Goal: Task Accomplishment & Management: Manage account settings

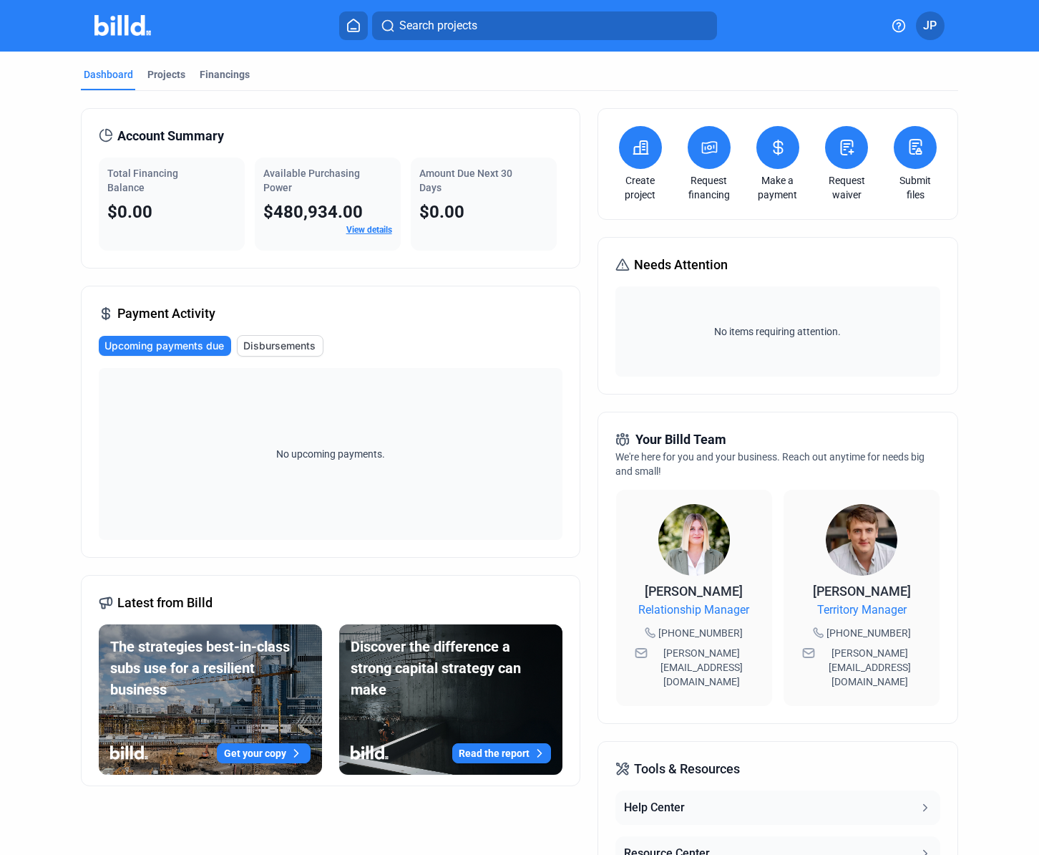
click at [718, 147] on button at bounding box center [709, 147] width 43 height 43
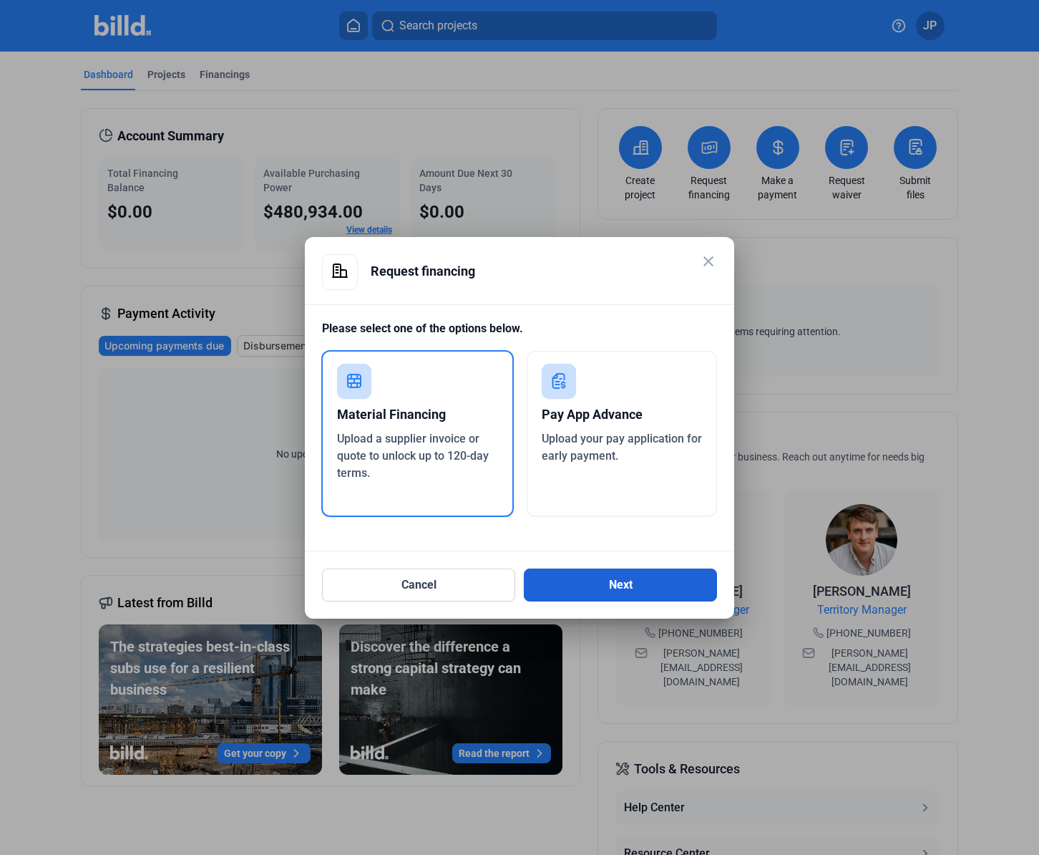
click at [638, 588] on button "Next" at bounding box center [620, 584] width 193 height 33
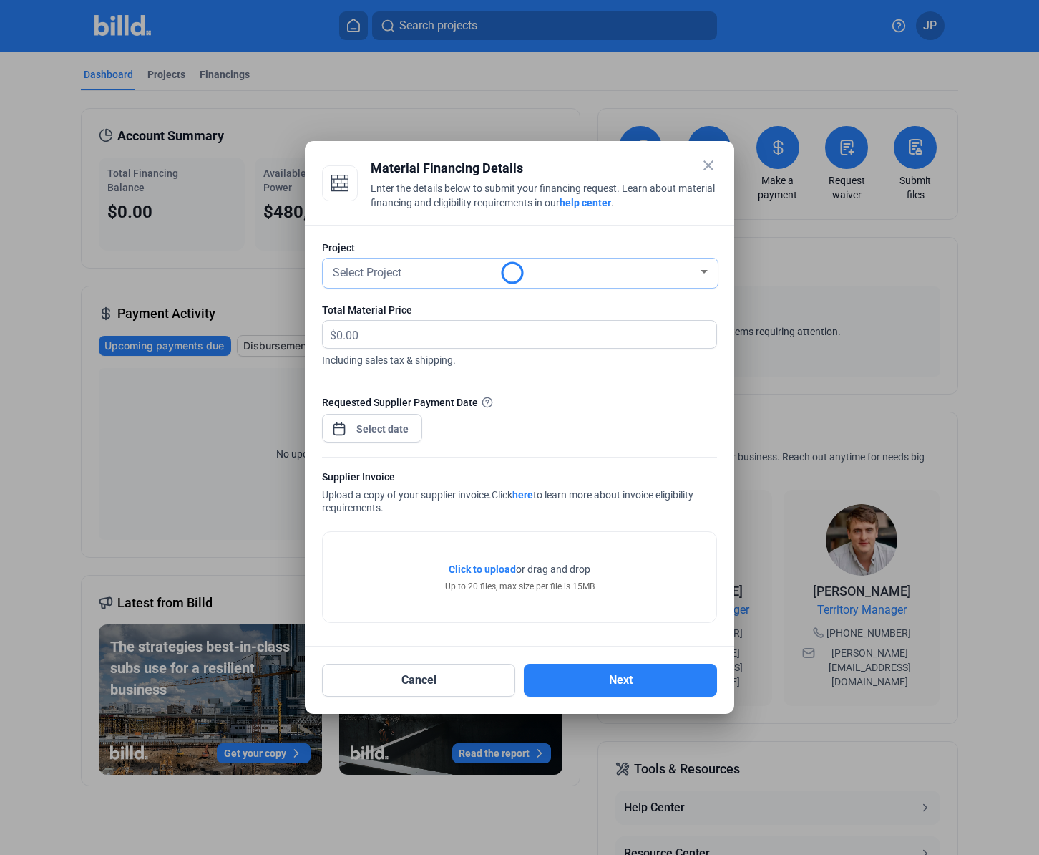
click at [379, 264] on div "Select Project" at bounding box center [514, 271] width 368 height 20
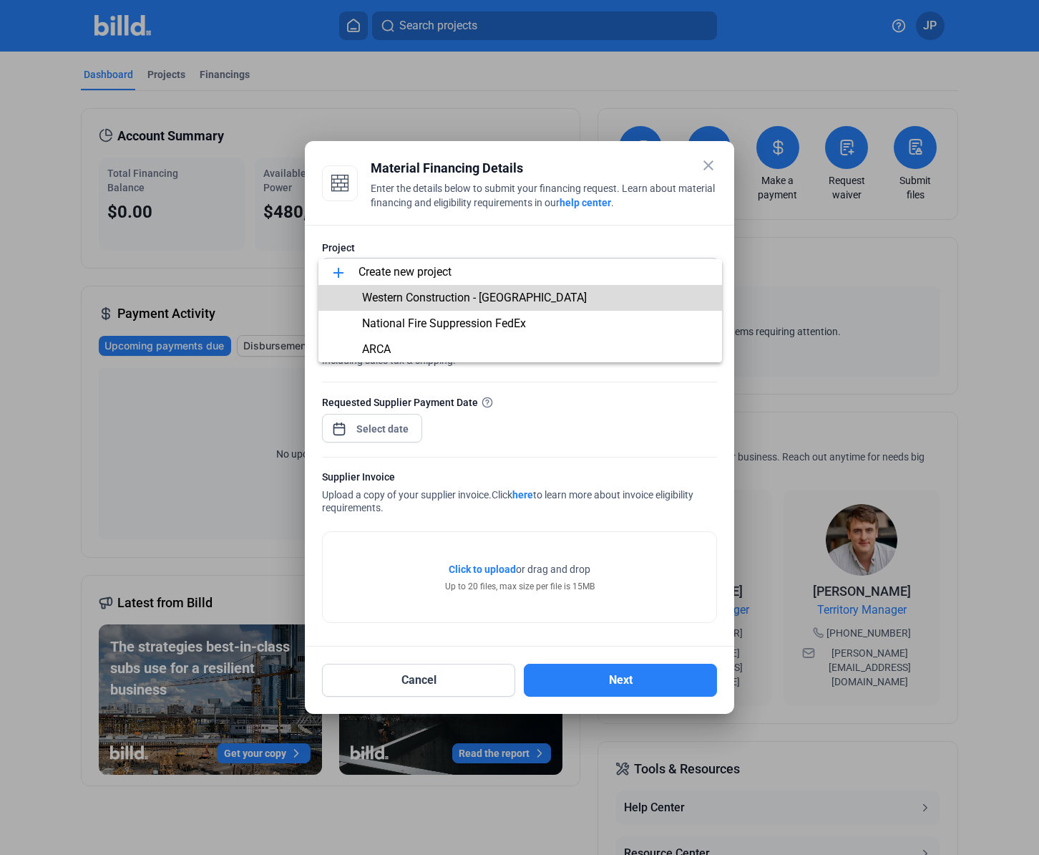
click at [419, 301] on span "Western Construction - [GEOGRAPHIC_DATA]" at bounding box center [474, 298] width 225 height 14
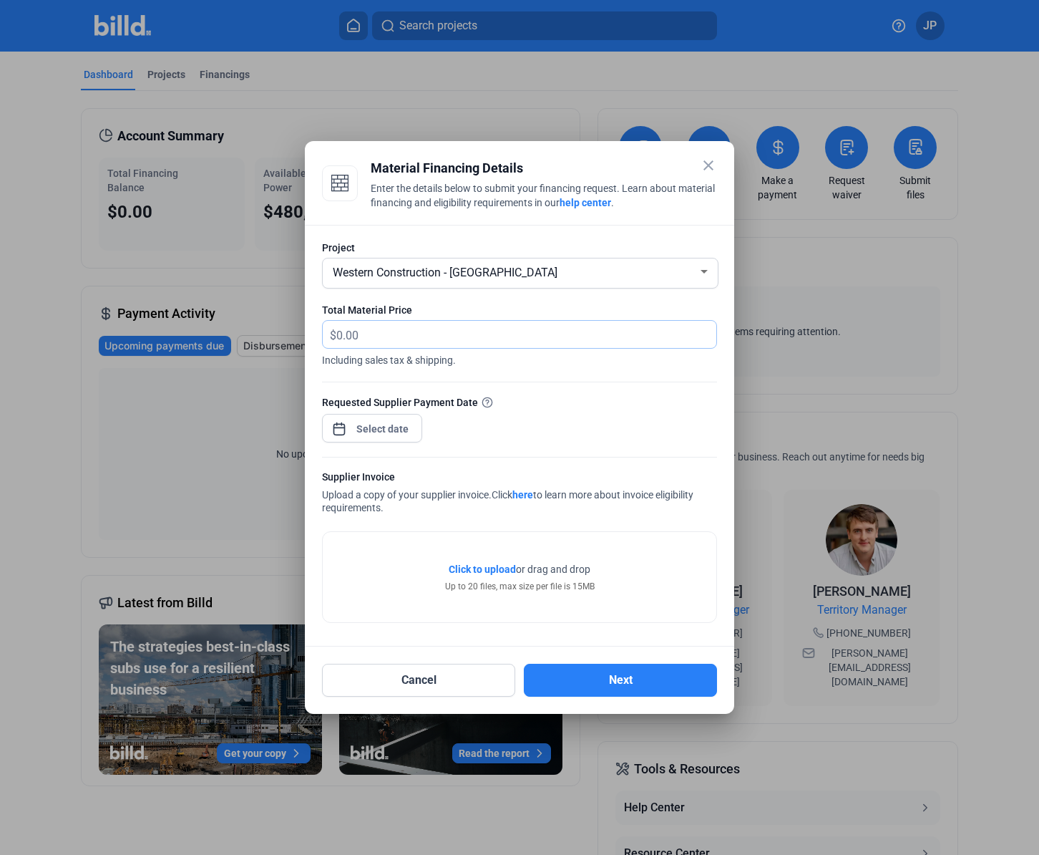
click at [419, 331] on input "text" at bounding box center [526, 335] width 380 height 28
drag, startPoint x: 424, startPoint y: 152, endPoint x: 684, endPoint y: 152, distance: 259.8
click at [684, 152] on mat-dialog-container "close Material Financing Details Enter the details below to submit your financi…" at bounding box center [519, 427] width 429 height 573
click at [359, 337] on input "text" at bounding box center [518, 335] width 364 height 28
click at [374, 337] on input "text" at bounding box center [526, 335] width 380 height 28
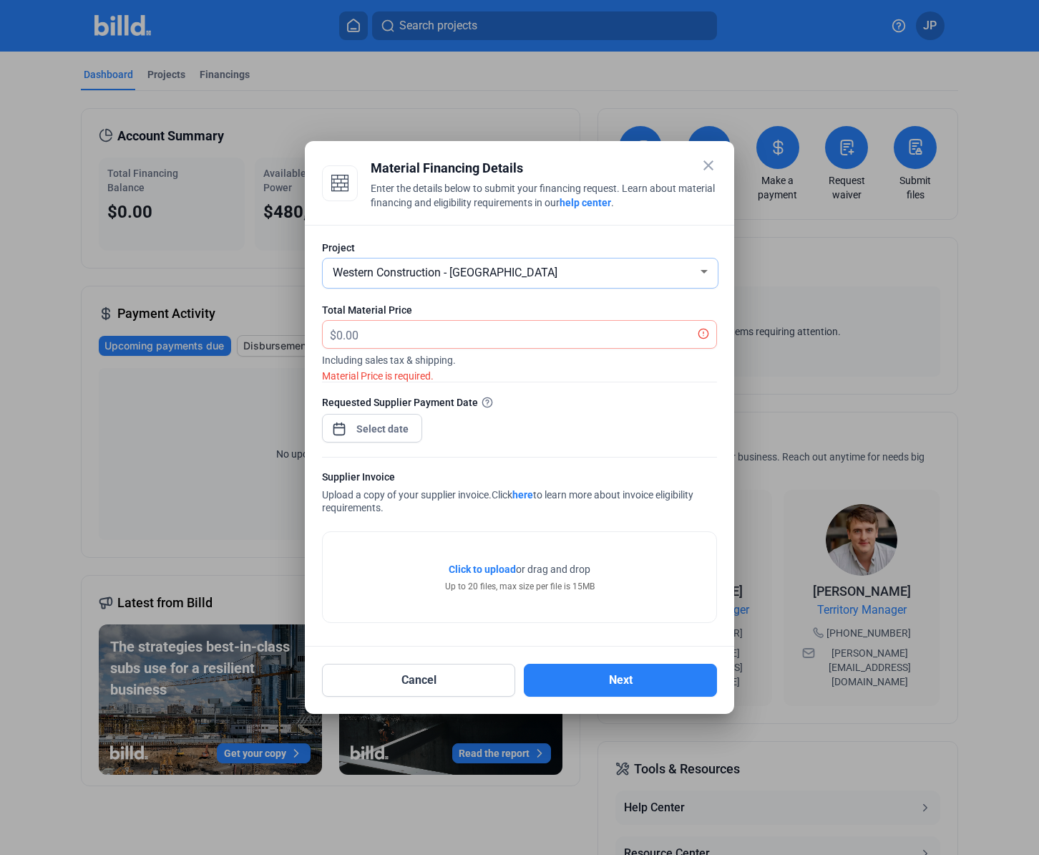
click at [652, 281] on div "Western Construction - [GEOGRAPHIC_DATA]" at bounding box center [514, 271] width 368 height 20
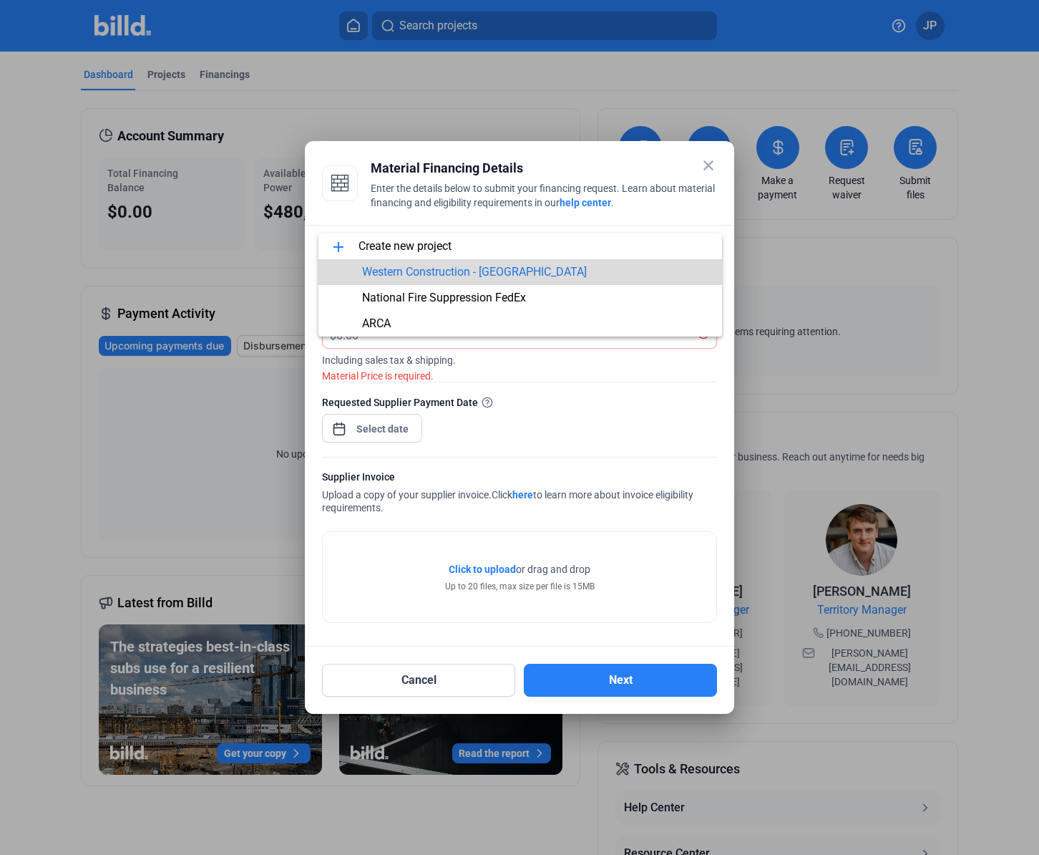
click at [510, 266] on span "Western Construction - [GEOGRAPHIC_DATA]" at bounding box center [474, 272] width 225 height 14
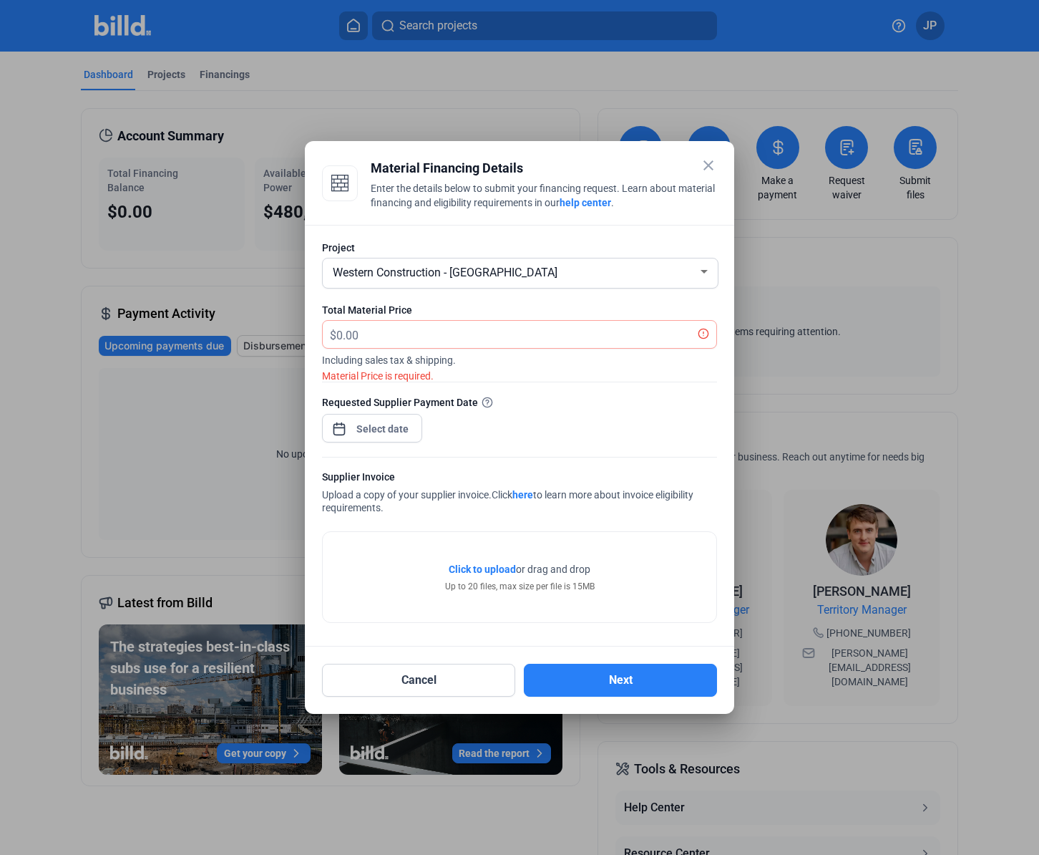
click at [708, 334] on icon at bounding box center [703, 333] width 9 height 9
click at [530, 263] on div "Western Construction - [GEOGRAPHIC_DATA]" at bounding box center [514, 271] width 368 height 20
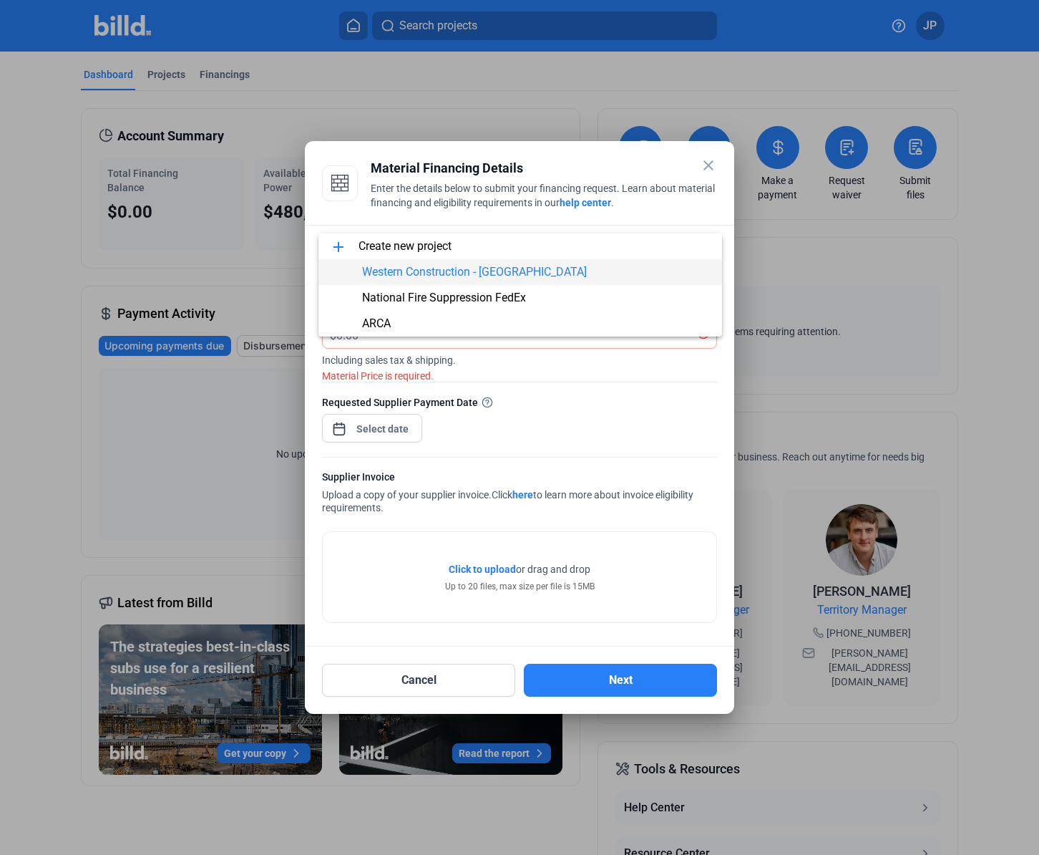
click at [707, 166] on div at bounding box center [519, 427] width 1039 height 855
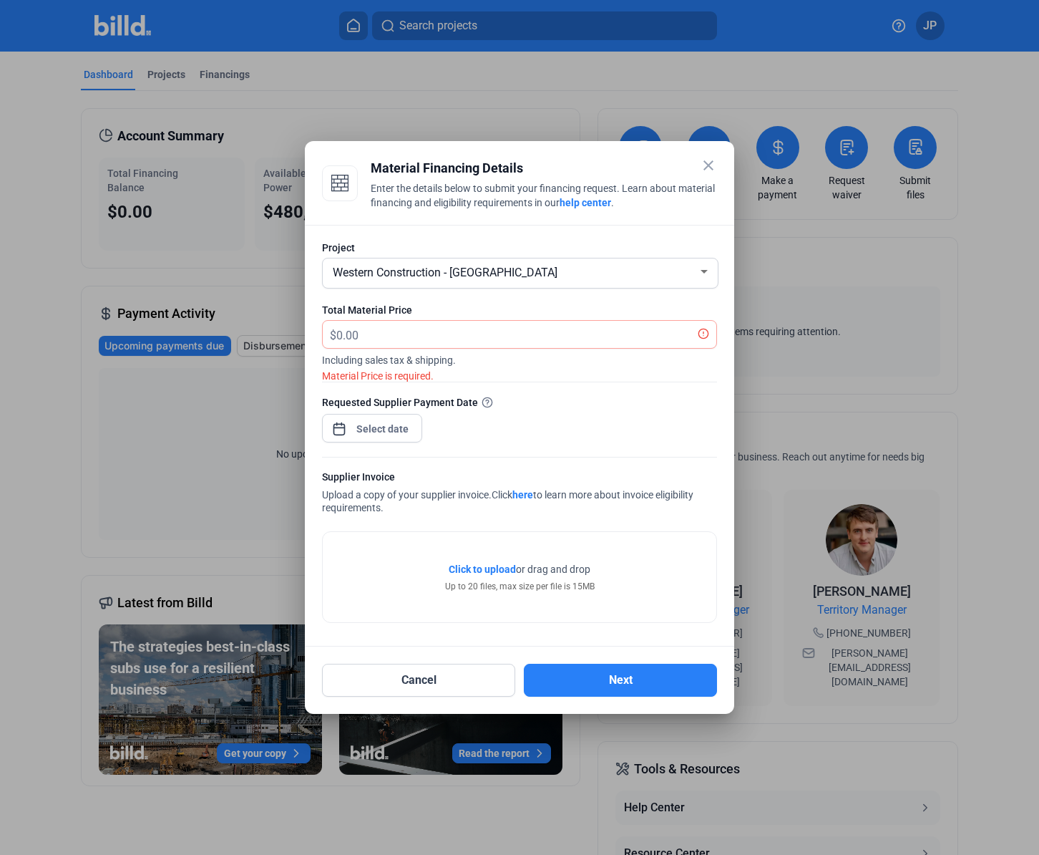
click at [707, 165] on mat-icon "close" at bounding box center [708, 165] width 17 height 17
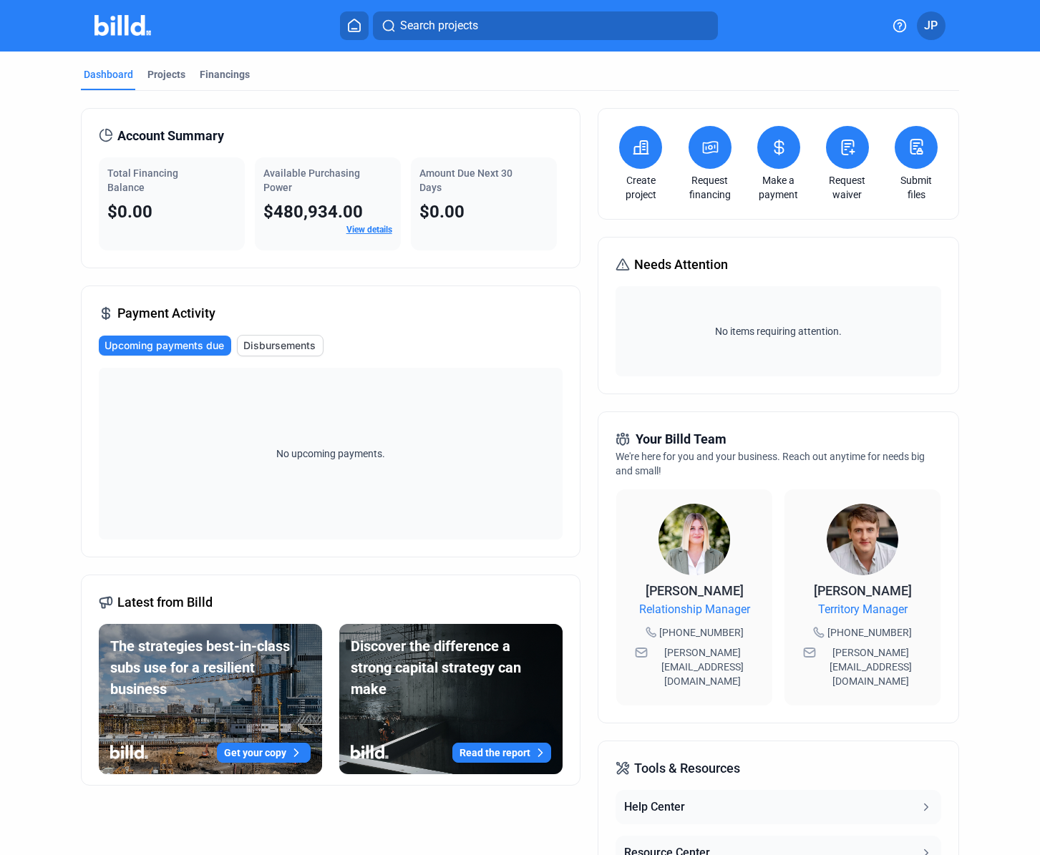
click at [710, 140] on icon at bounding box center [710, 147] width 18 height 17
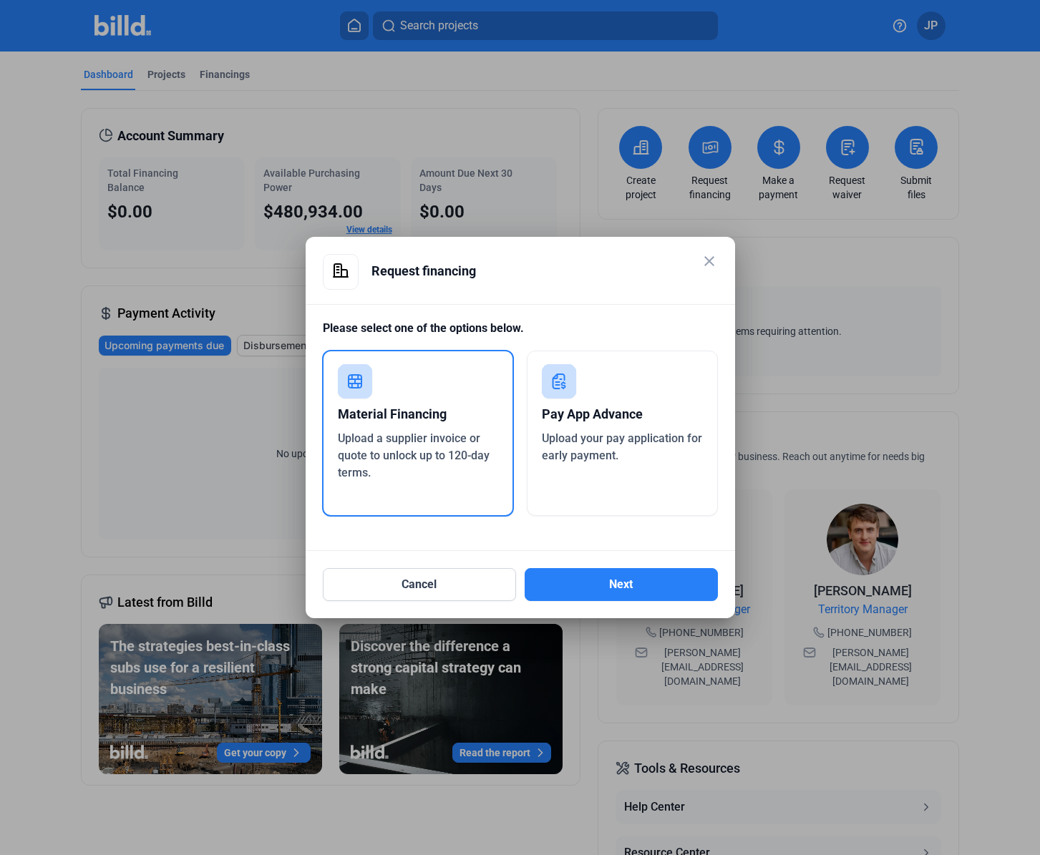
click at [410, 414] on div "Material Financing" at bounding box center [418, 414] width 161 height 31
click at [600, 583] on button "Next" at bounding box center [621, 584] width 193 height 33
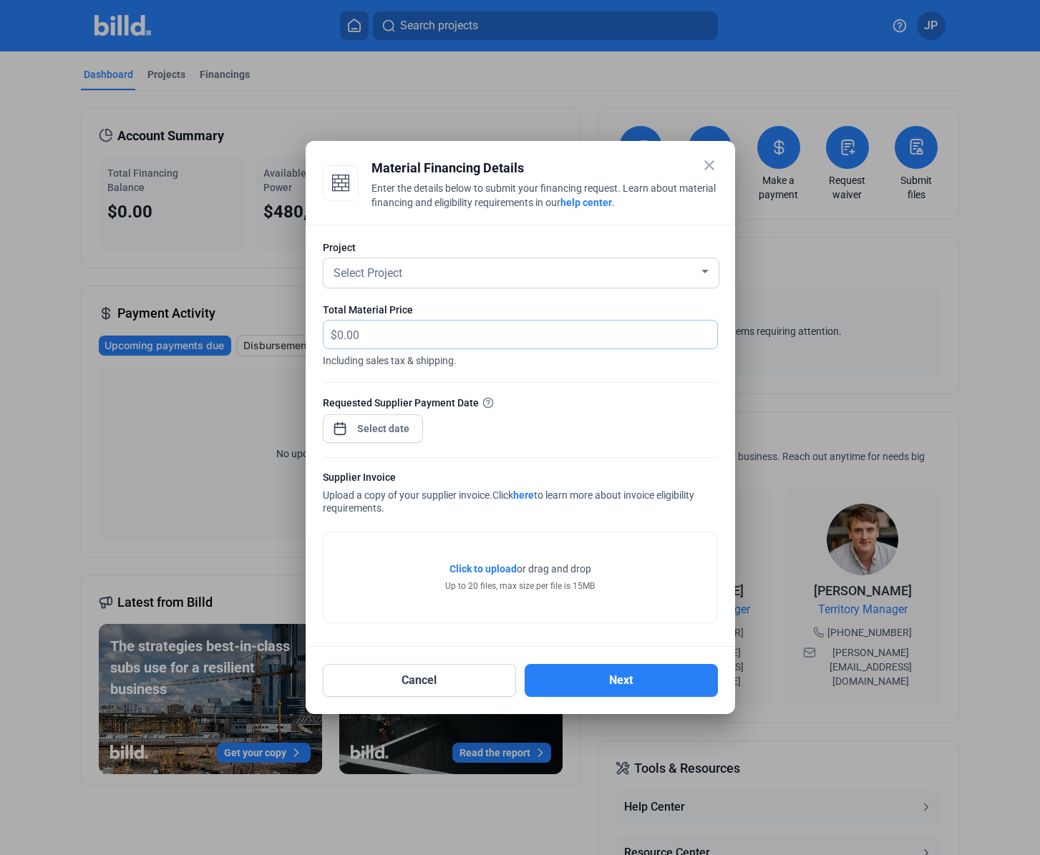
click at [367, 333] on input "text" at bounding box center [519, 335] width 364 height 28
click at [367, 333] on input "text" at bounding box center [527, 335] width 380 height 28
type input "400.04"
click at [386, 280] on div "Select Project" at bounding box center [521, 272] width 381 height 29
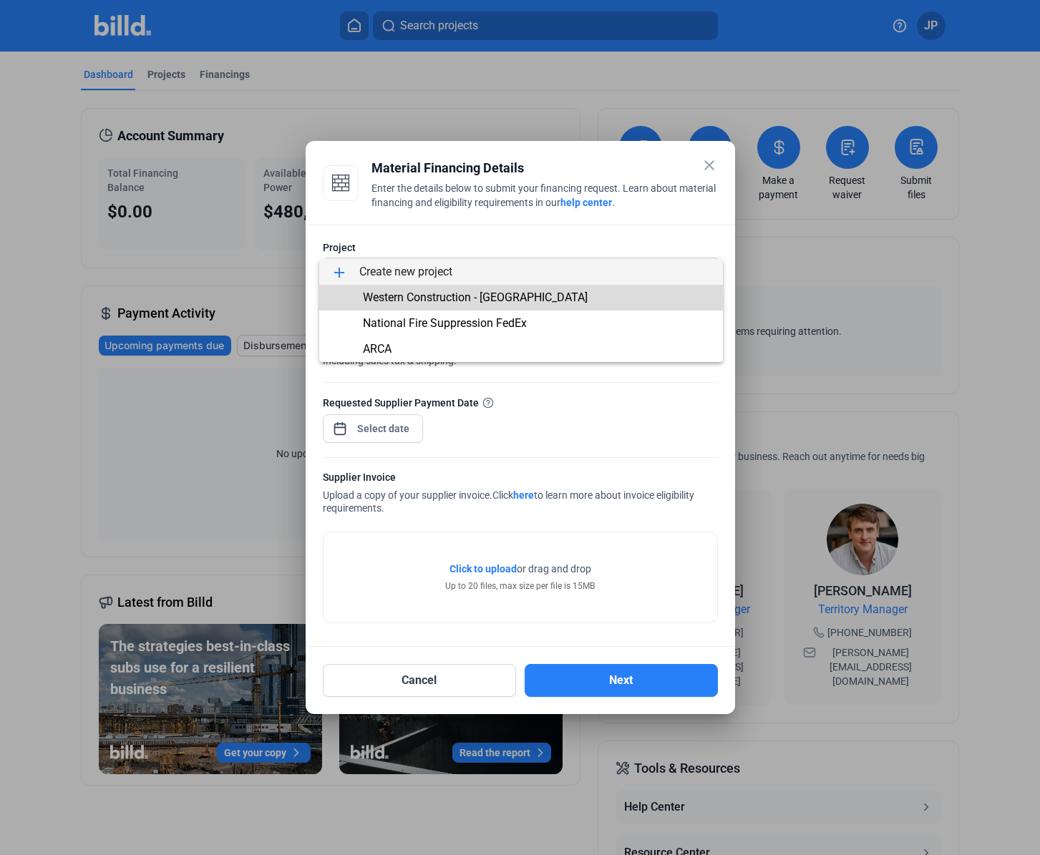
click at [386, 298] on span "Western Construction - [GEOGRAPHIC_DATA]" at bounding box center [475, 298] width 225 height 14
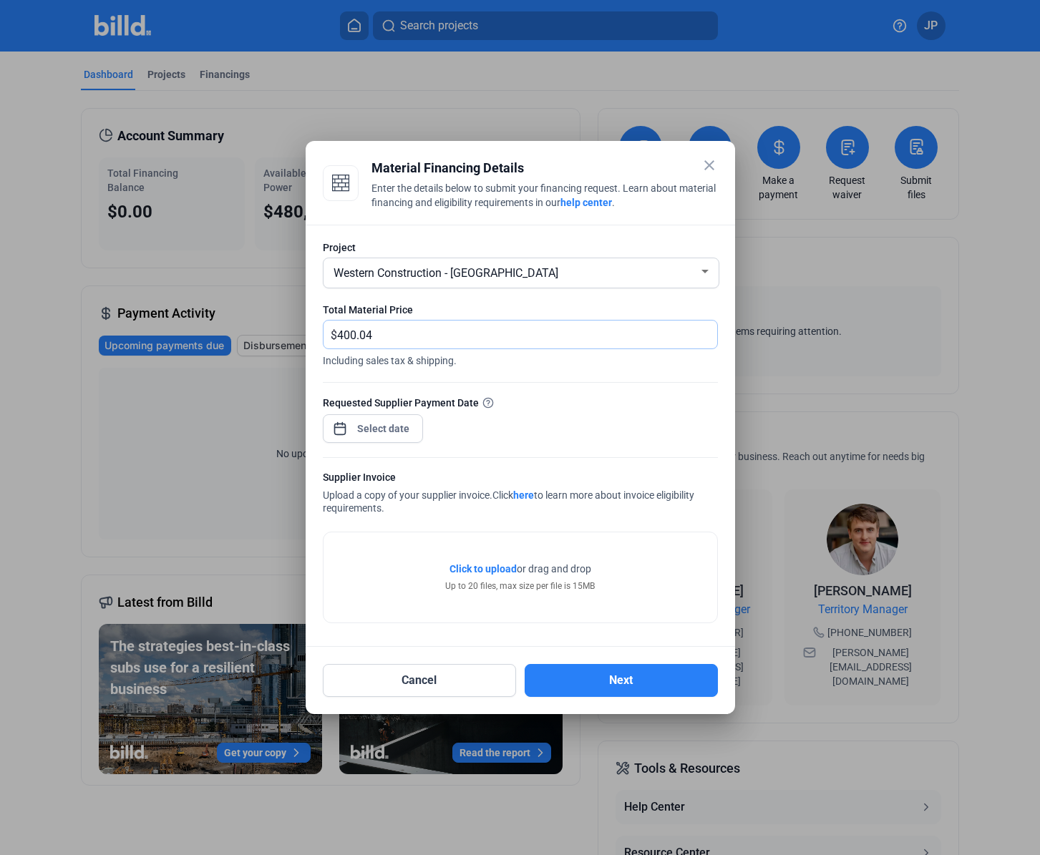
click at [451, 344] on input "400.04" at bounding box center [519, 335] width 364 height 28
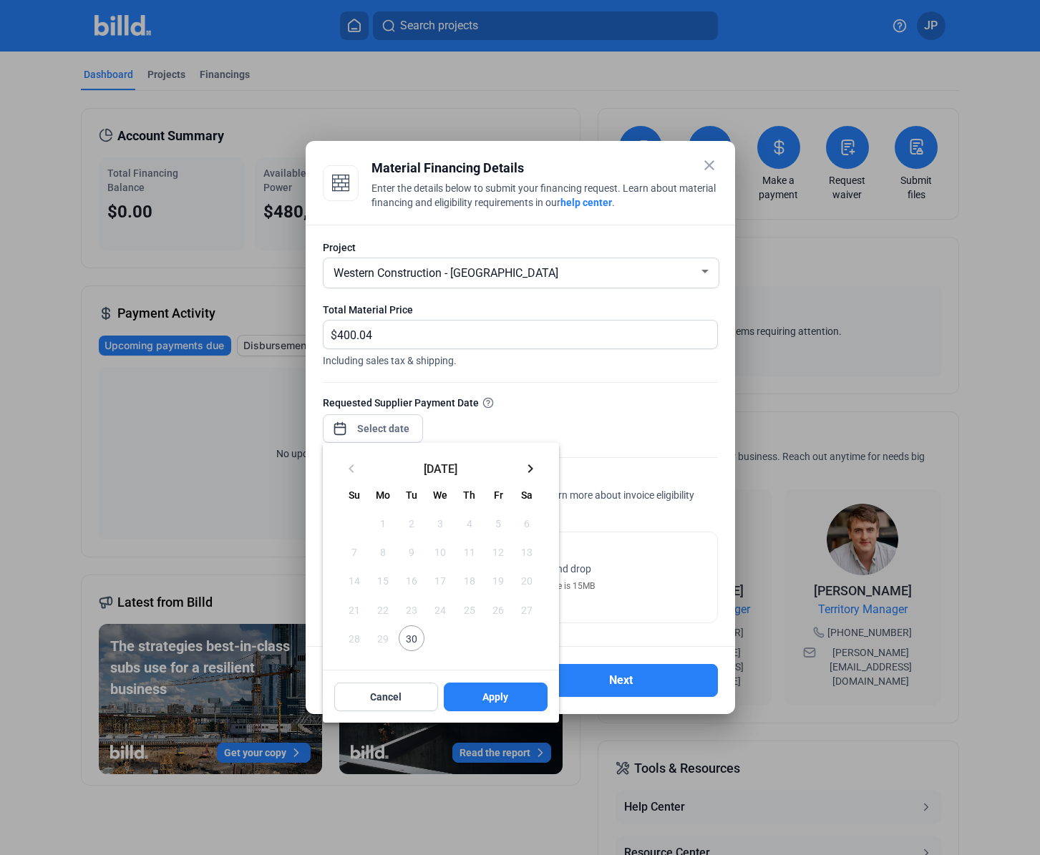
click at [361, 432] on div "close Material Financing Details Enter the details below to submit your financi…" at bounding box center [520, 427] width 1040 height 855
click at [516, 467] on button "keyboard_arrow_right" at bounding box center [530, 468] width 29 height 29
click at [499, 552] on span "10" at bounding box center [498, 552] width 26 height 26
click at [481, 690] on button "Apply" at bounding box center [496, 697] width 104 height 29
type input "[DATE]"
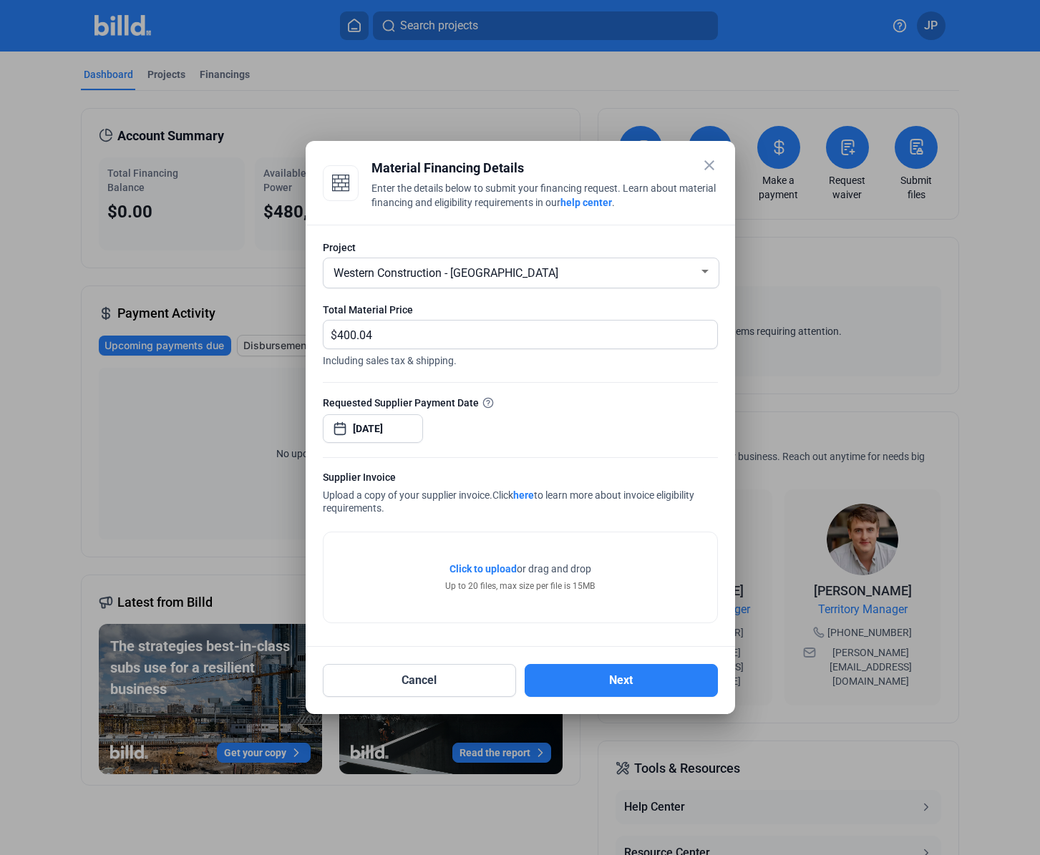
click at [467, 574] on span "Click to upload" at bounding box center [483, 568] width 67 height 11
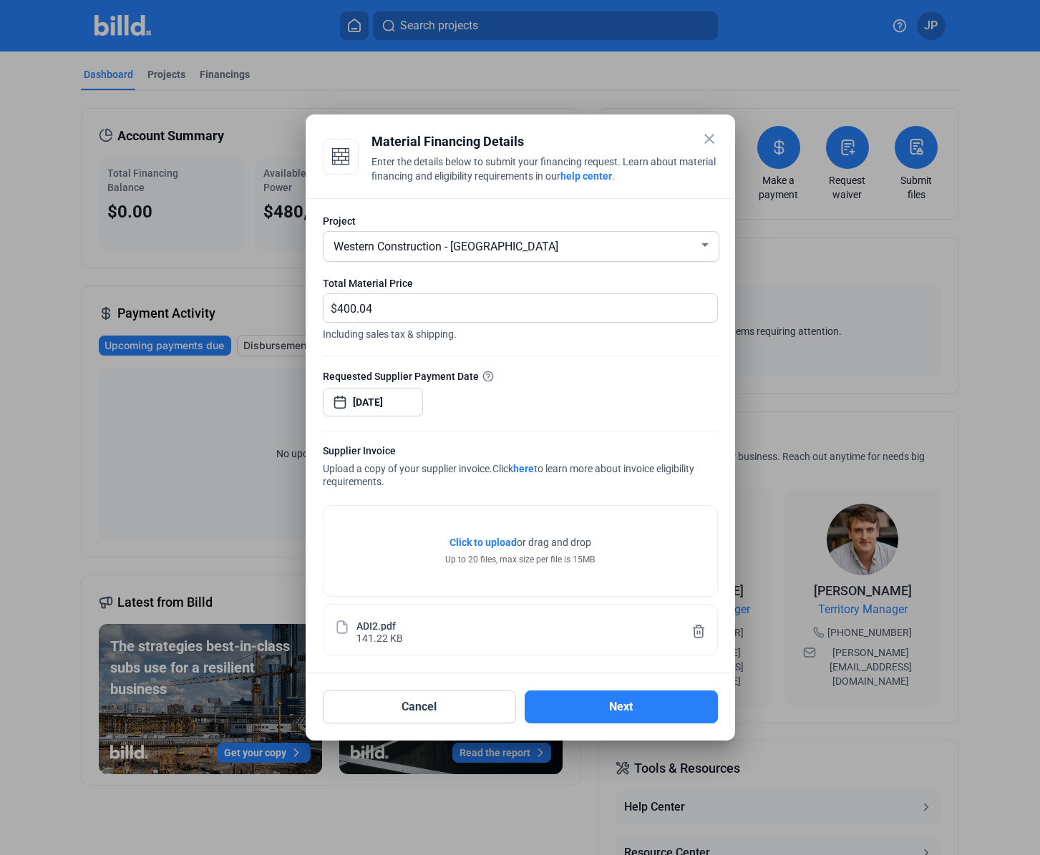
click at [356, 621] on div "ADI2.pdf" at bounding box center [375, 625] width 39 height 12
click at [424, 709] on button "Cancel" at bounding box center [419, 707] width 193 height 33
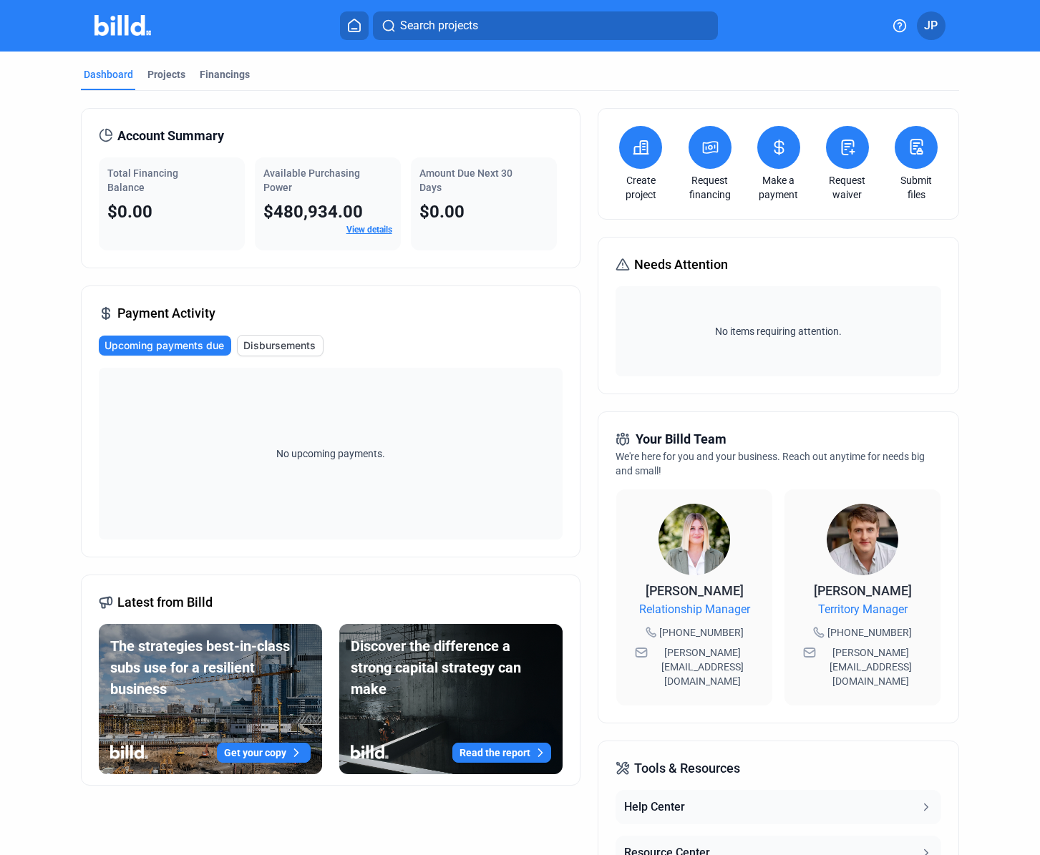
click at [130, 346] on span "Upcoming payments due" at bounding box center [165, 346] width 120 height 14
click at [159, 341] on span "Upcoming payments due" at bounding box center [165, 346] width 120 height 14
click at [710, 141] on icon at bounding box center [710, 147] width 18 height 17
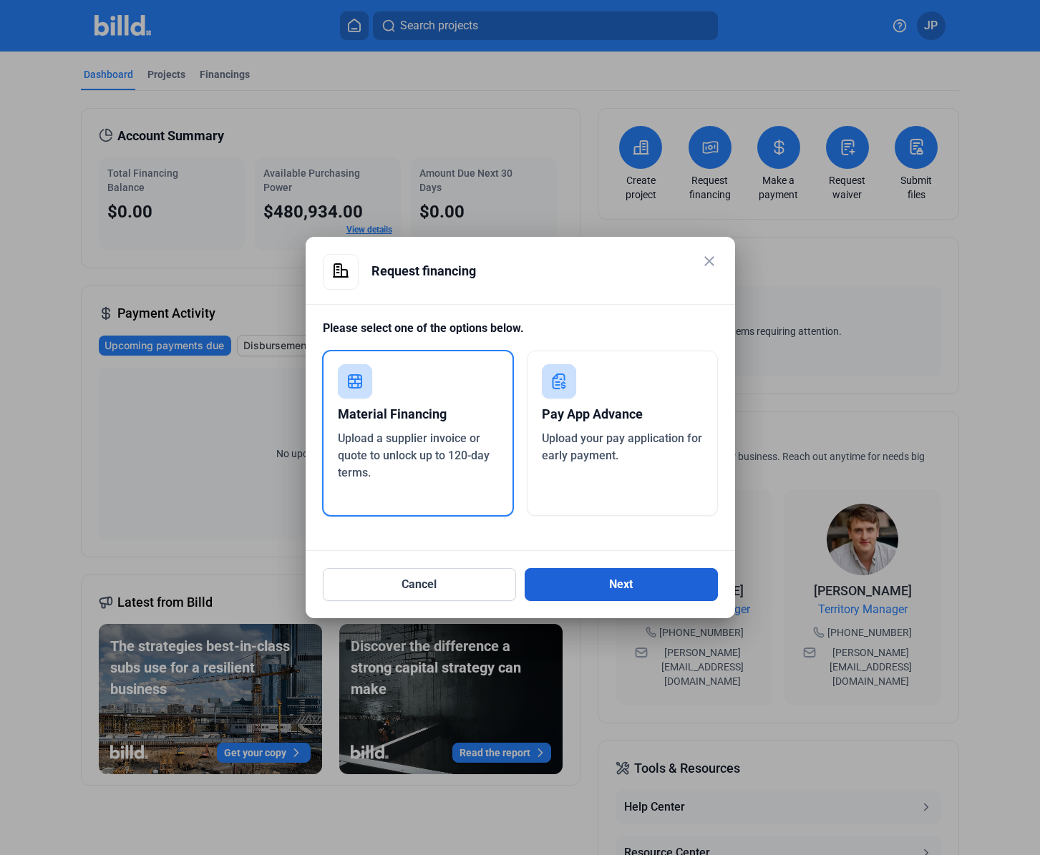
click at [618, 586] on button "Next" at bounding box center [621, 584] width 193 height 33
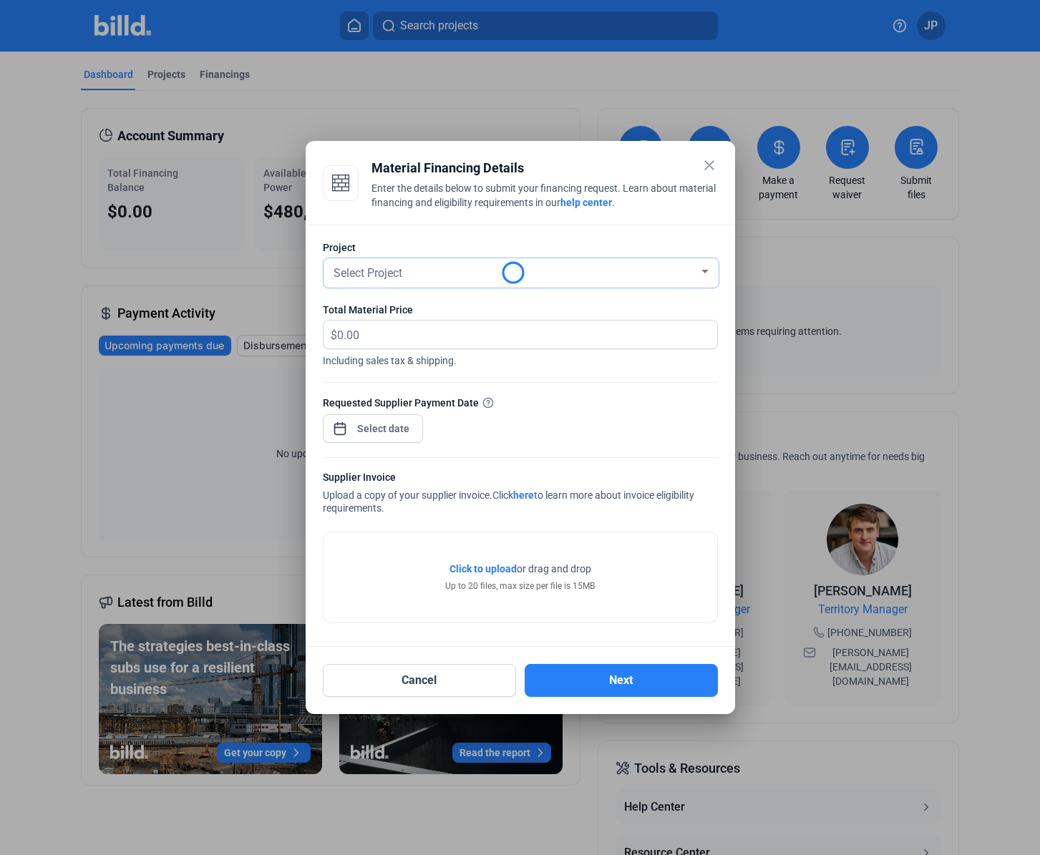
click at [414, 276] on div "Select Project" at bounding box center [515, 272] width 368 height 20
click at [417, 269] on span "add Create new project" at bounding box center [521, 272] width 381 height 26
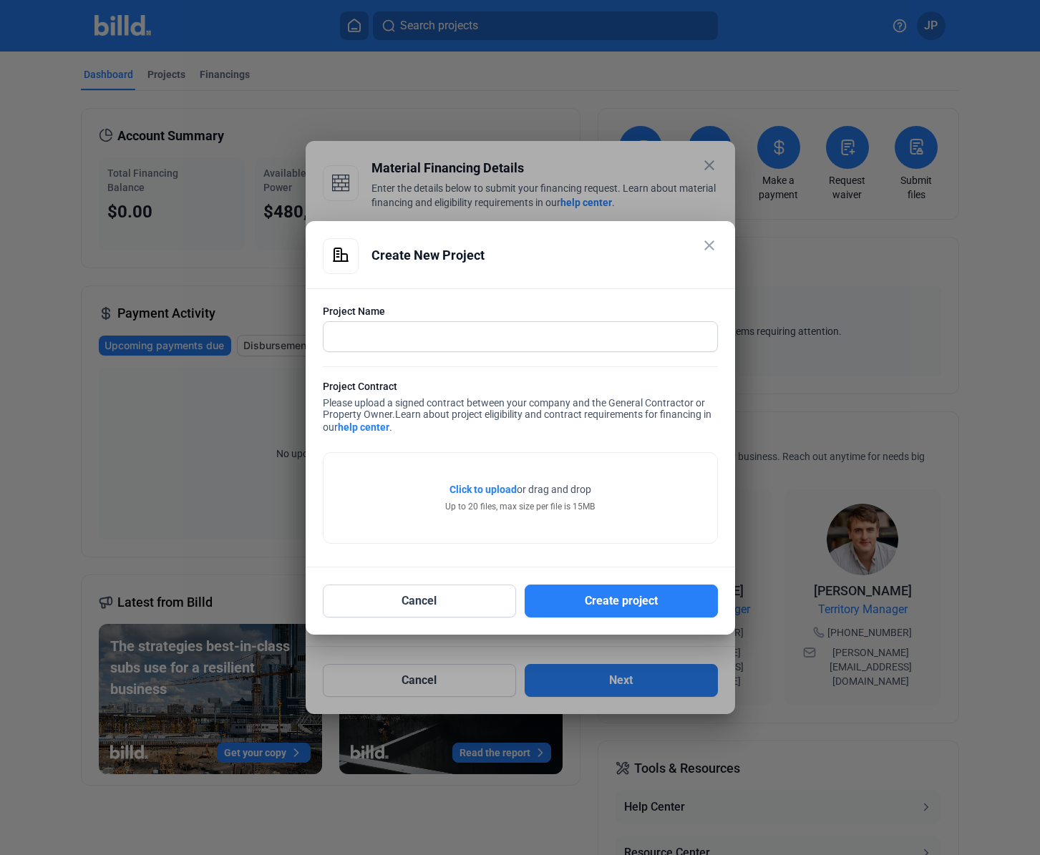
click at [706, 247] on mat-icon "close" at bounding box center [709, 245] width 17 height 17
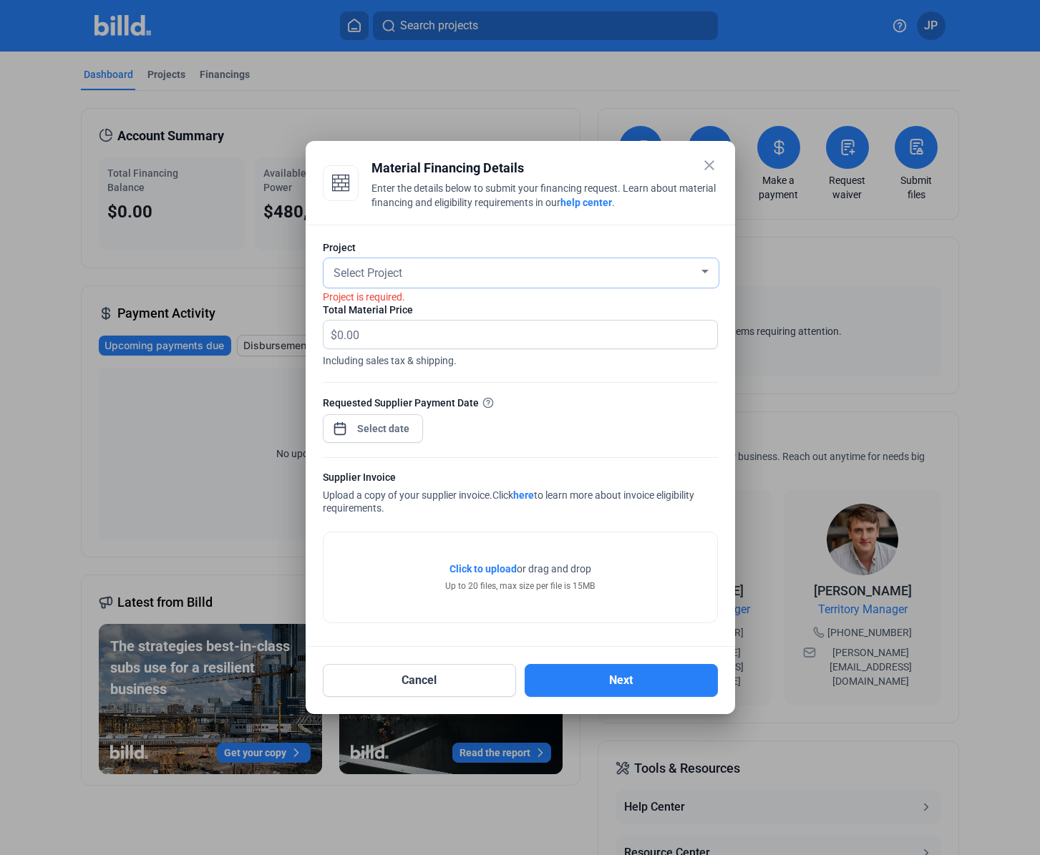
click at [376, 277] on span "Select Project" at bounding box center [368, 273] width 69 height 14
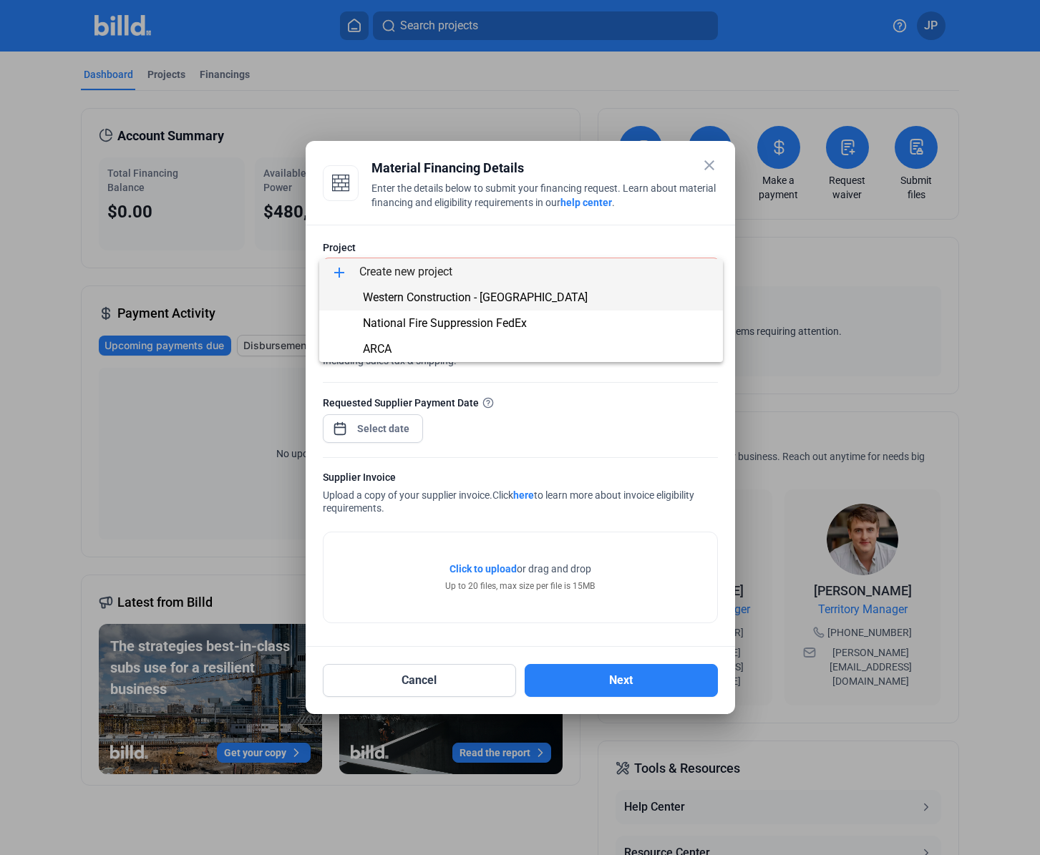
click at [375, 297] on span "Western Construction - [GEOGRAPHIC_DATA]" at bounding box center [475, 298] width 225 height 14
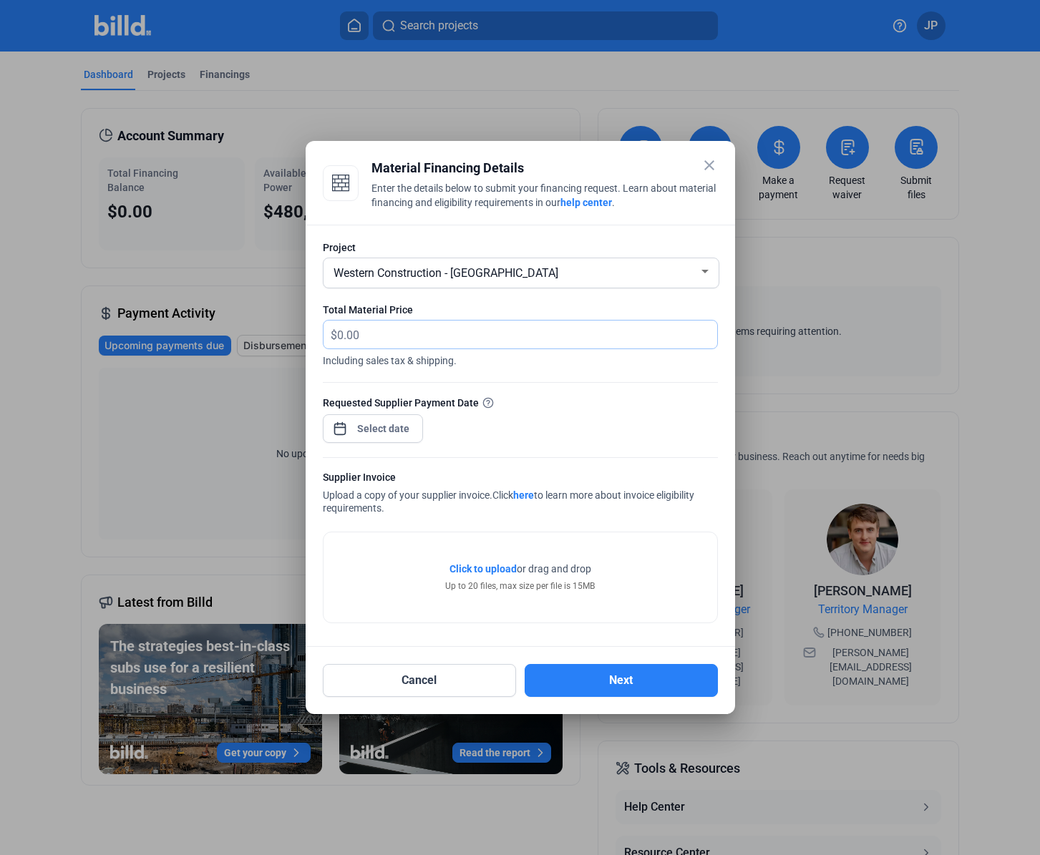
click at [373, 326] on input "text" at bounding box center [519, 335] width 364 height 28
click at [387, 334] on input "text" at bounding box center [527, 335] width 380 height 28
type input "400.04"
click at [359, 412] on div at bounding box center [373, 427] width 100 height 31
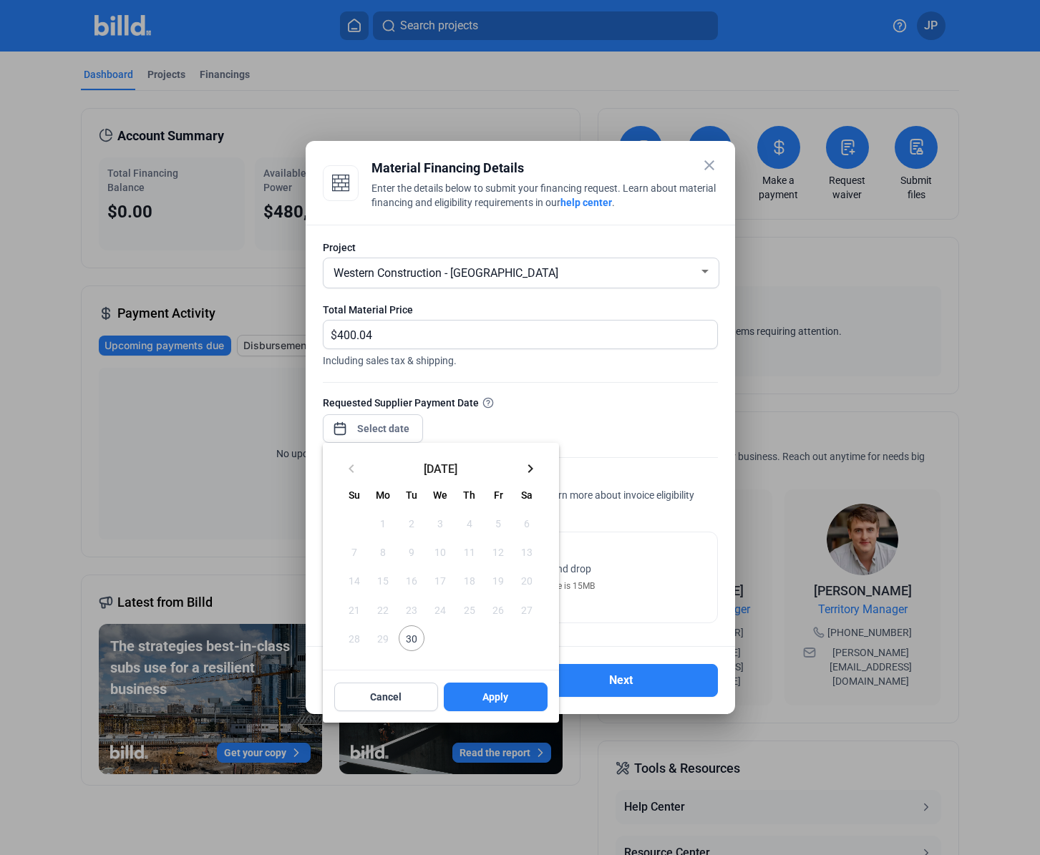
click at [530, 464] on mat-icon "keyboard_arrow_right" at bounding box center [530, 468] width 17 height 17
click at [499, 524] on span "3" at bounding box center [498, 523] width 26 height 26
click at [354, 468] on mat-icon "keyboard_arrow_left" at bounding box center [351, 468] width 17 height 17
click at [534, 471] on mat-icon "keyboard_arrow_right" at bounding box center [530, 468] width 17 height 17
click at [499, 552] on span "10" at bounding box center [498, 552] width 26 height 26
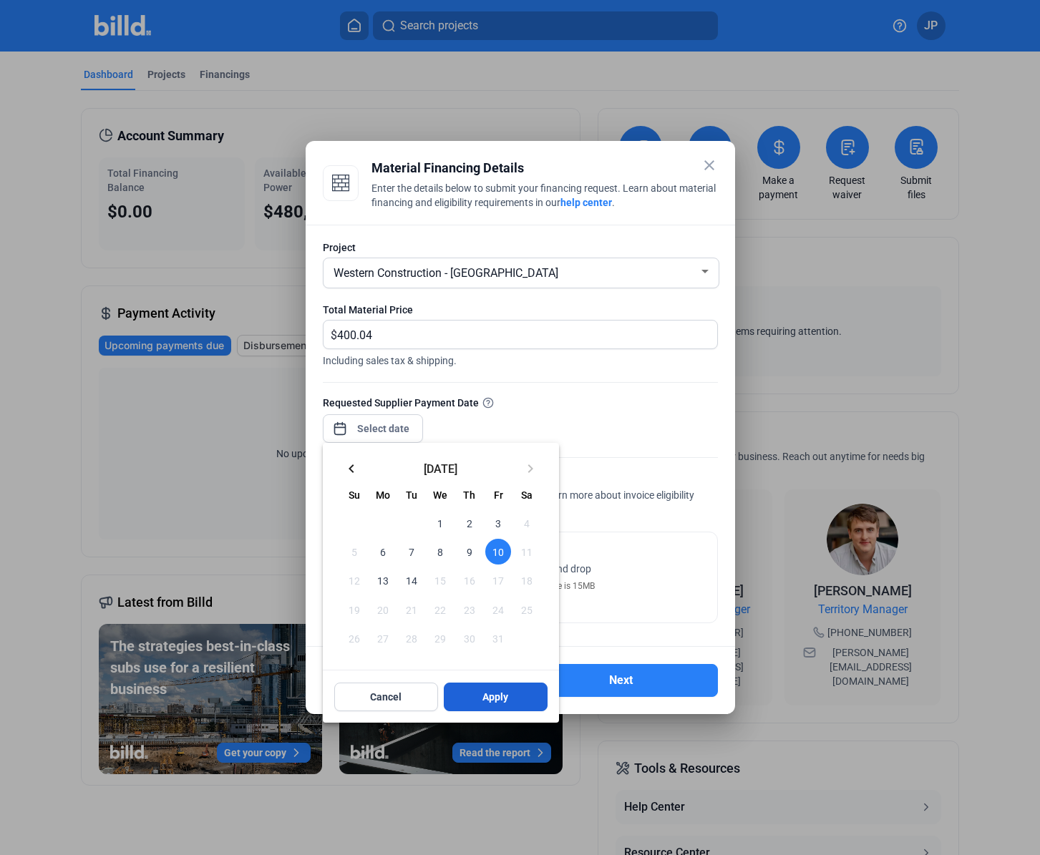
click at [509, 694] on button "Apply" at bounding box center [496, 697] width 104 height 29
type input "[DATE]"
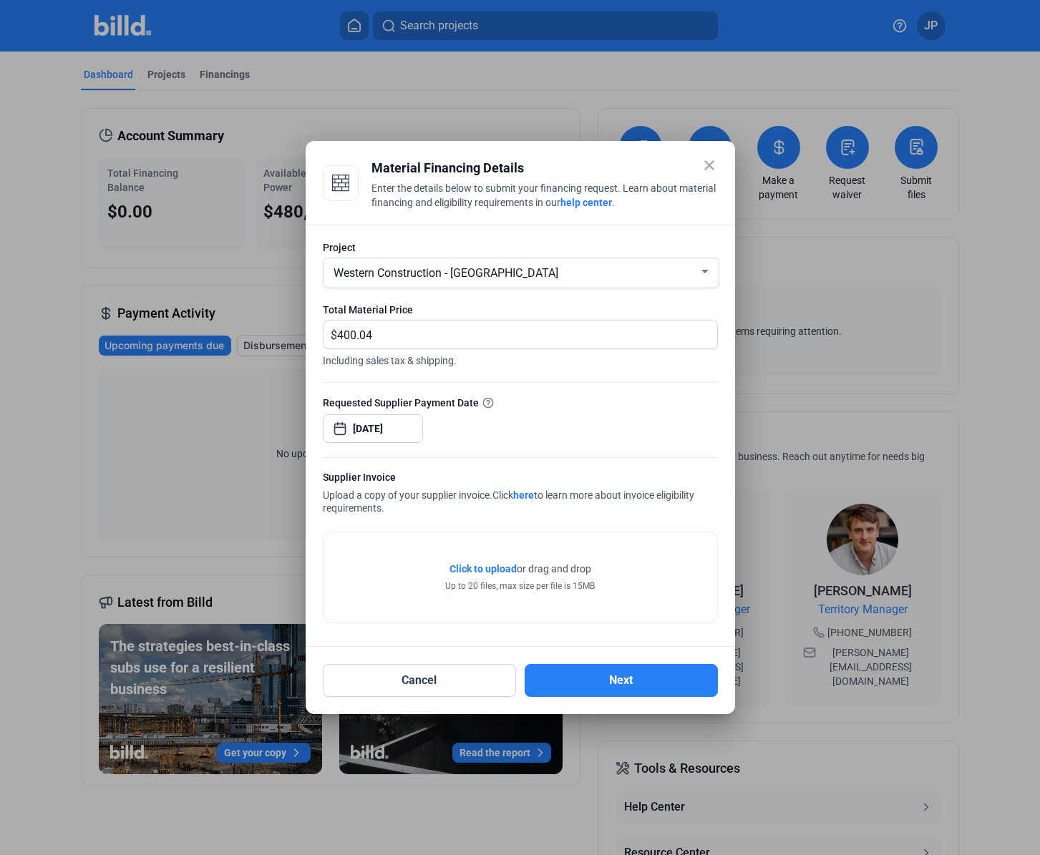
click at [504, 573] on span "Click to upload" at bounding box center [483, 568] width 67 height 11
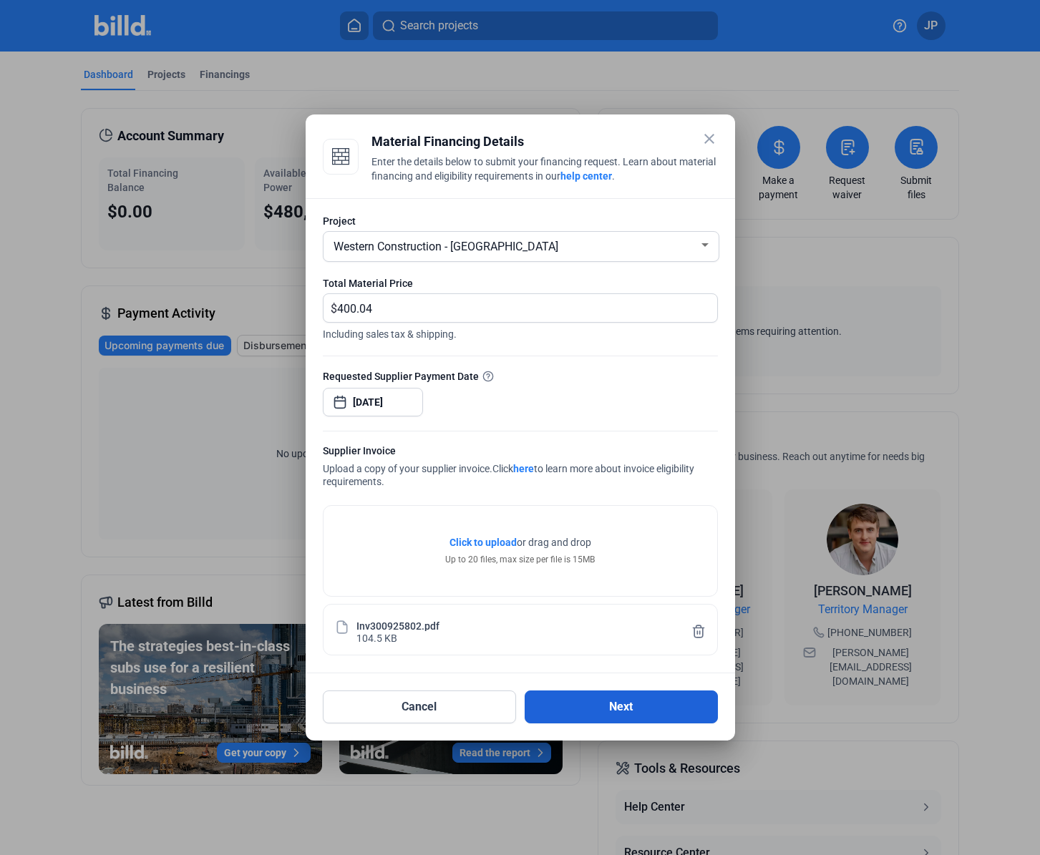
click at [668, 703] on button "Next" at bounding box center [621, 707] width 193 height 33
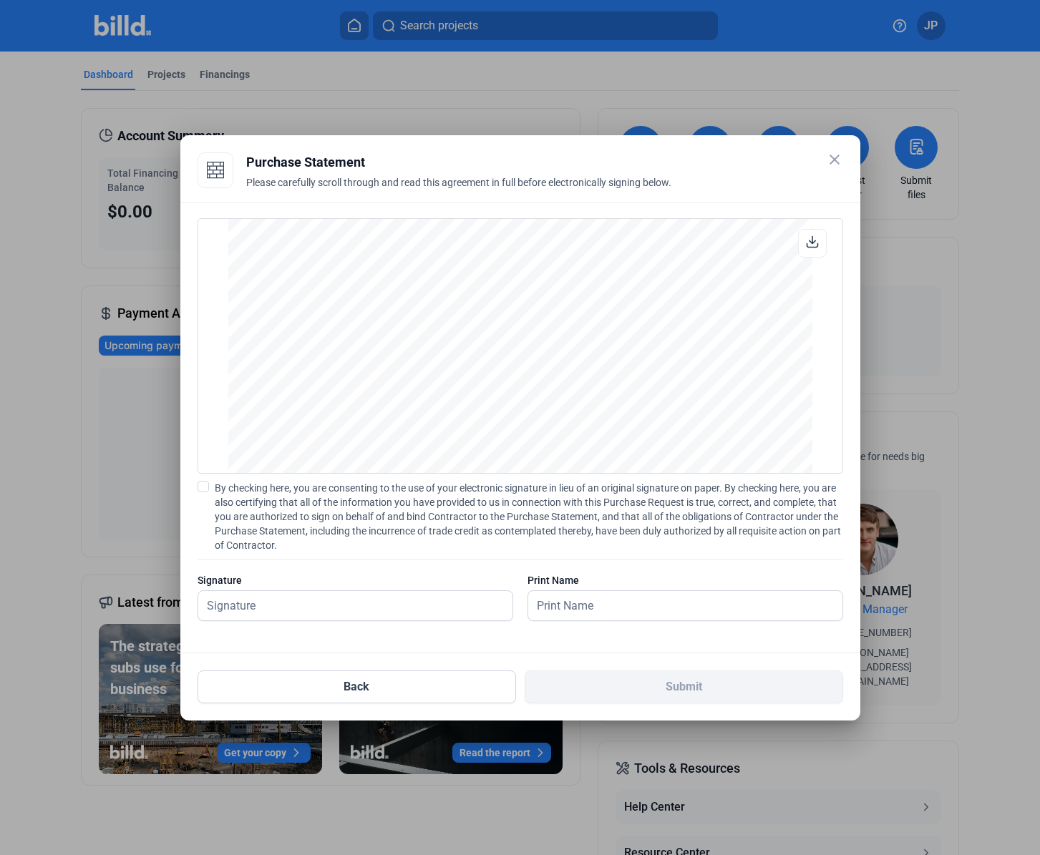
scroll to position [1188, 0]
click at [344, 606] on input "text" at bounding box center [355, 605] width 314 height 29
click at [206, 487] on span at bounding box center [203, 486] width 11 height 11
click at [0, 0] on input "By checking here, you are consenting to the use of your electronic signature in…" at bounding box center [0, 0] width 0 height 0
click at [293, 602] on input "text" at bounding box center [347, 605] width 298 height 29
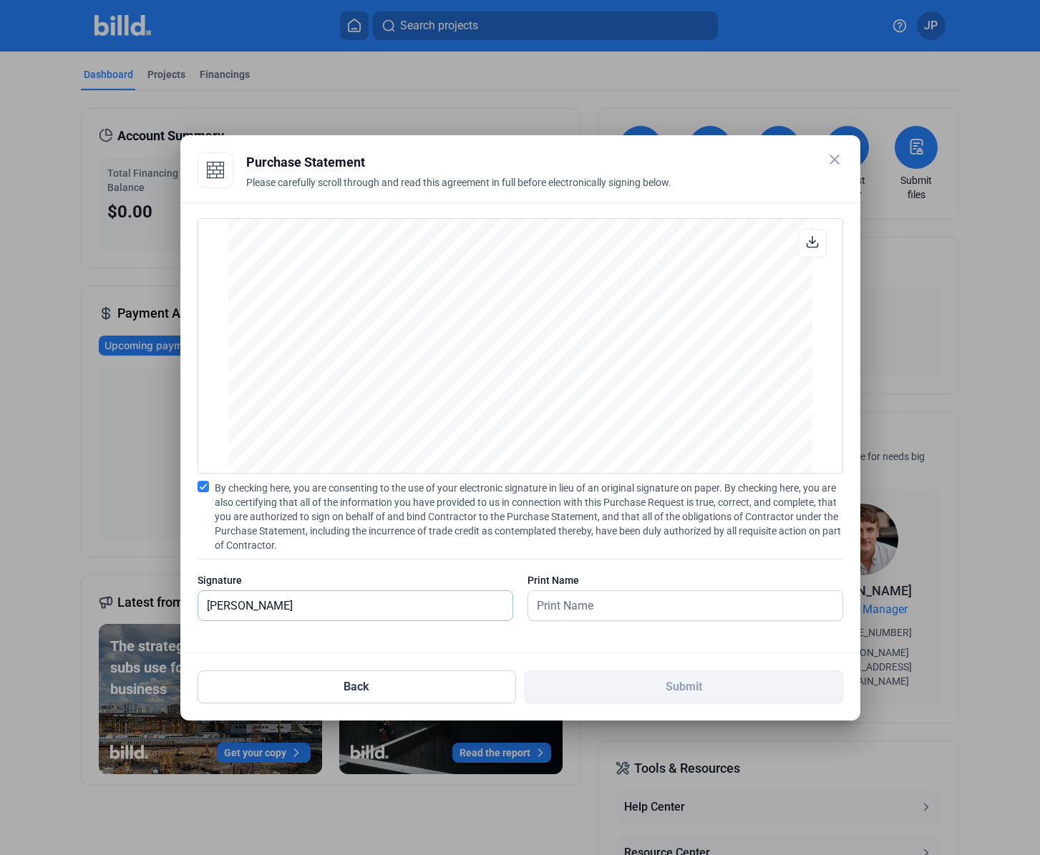
type input "[PERSON_NAME]"
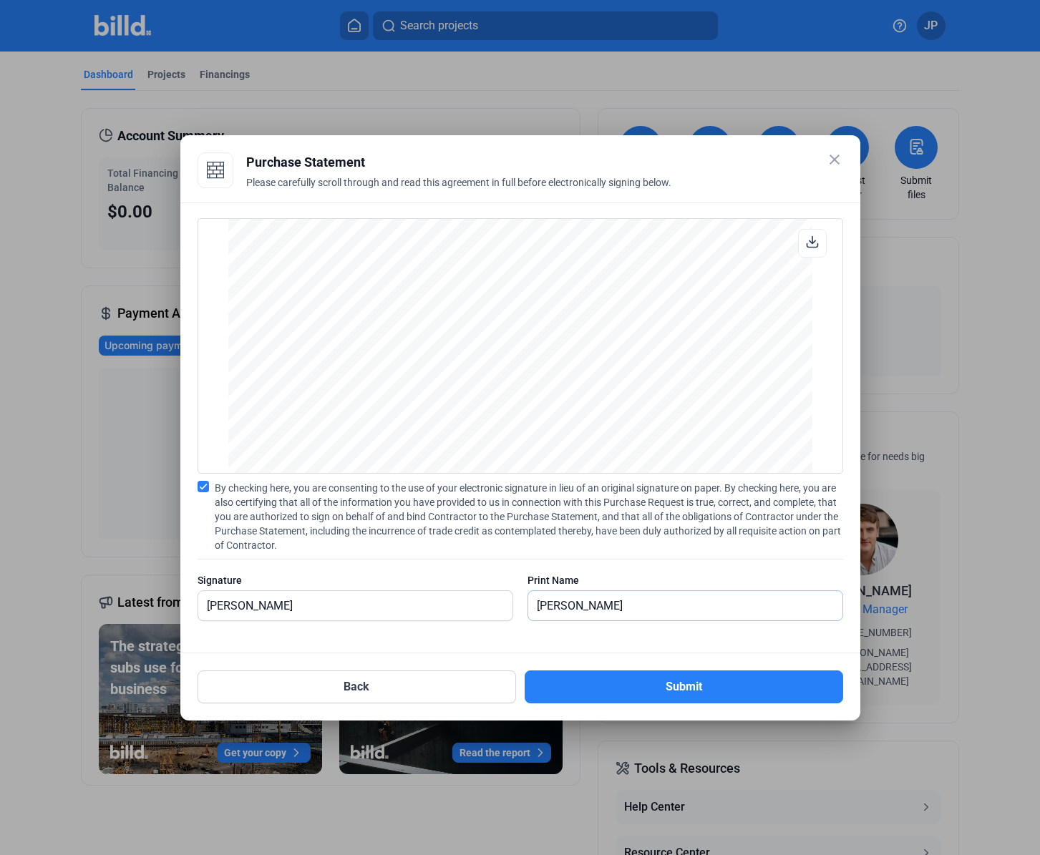
type input "[PERSON_NAME]"
click at [739, 638] on div "PURCHASE STATEMENT This PURCHASE STATEMENT is being executed and delivered purs…" at bounding box center [520, 428] width 680 height 451
click at [669, 681] on button "Submit" at bounding box center [684, 687] width 319 height 33
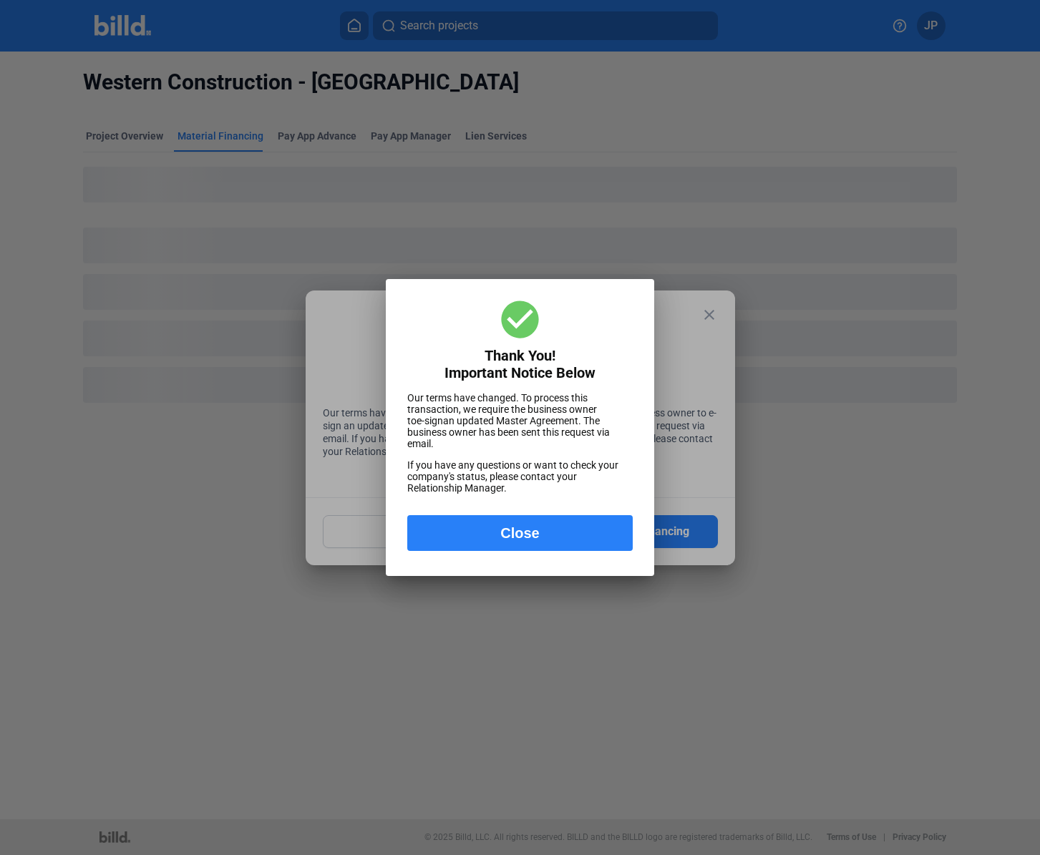
click at [487, 540] on button "Close" at bounding box center [519, 533] width 225 height 36
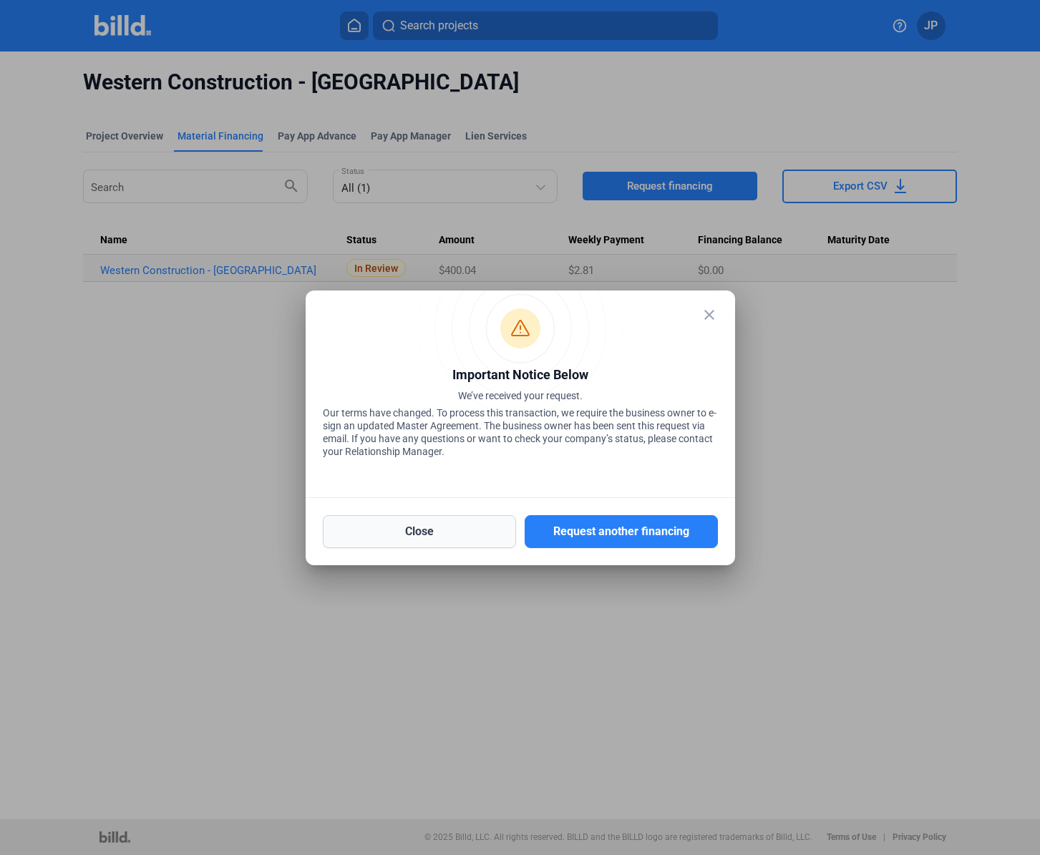
click at [388, 536] on button "Close" at bounding box center [419, 531] width 193 height 33
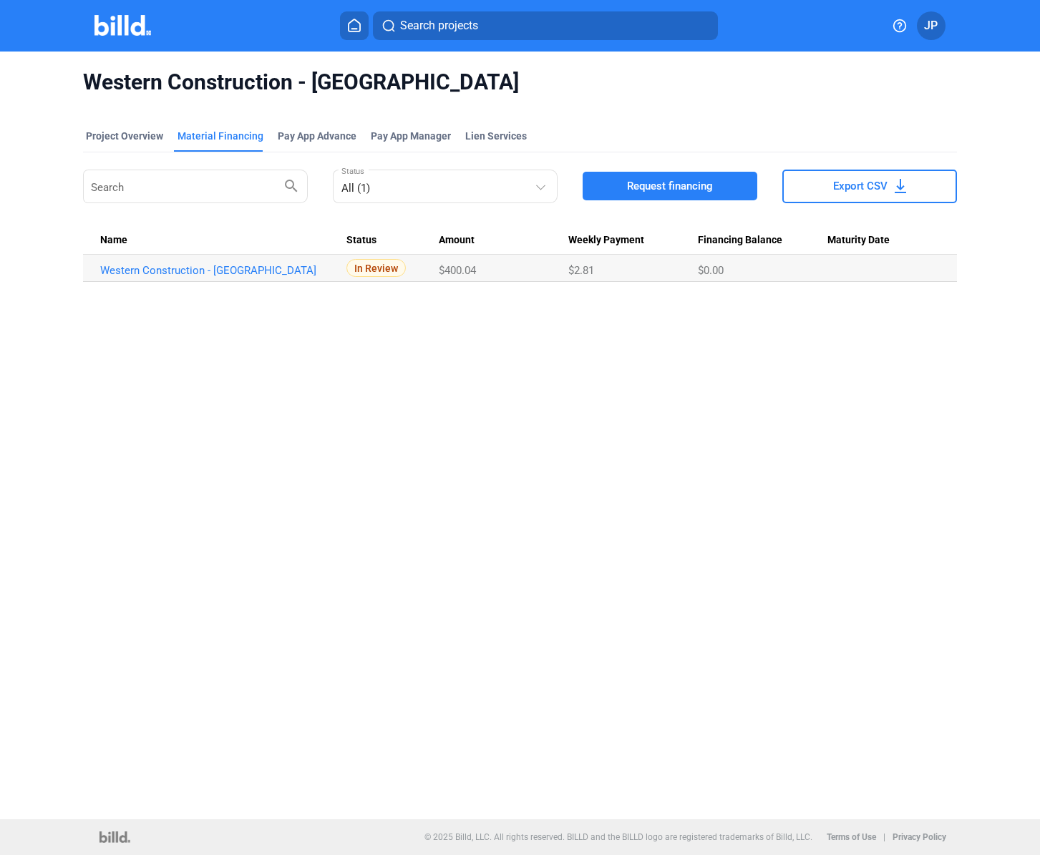
click at [115, 24] on img at bounding box center [122, 25] width 57 height 21
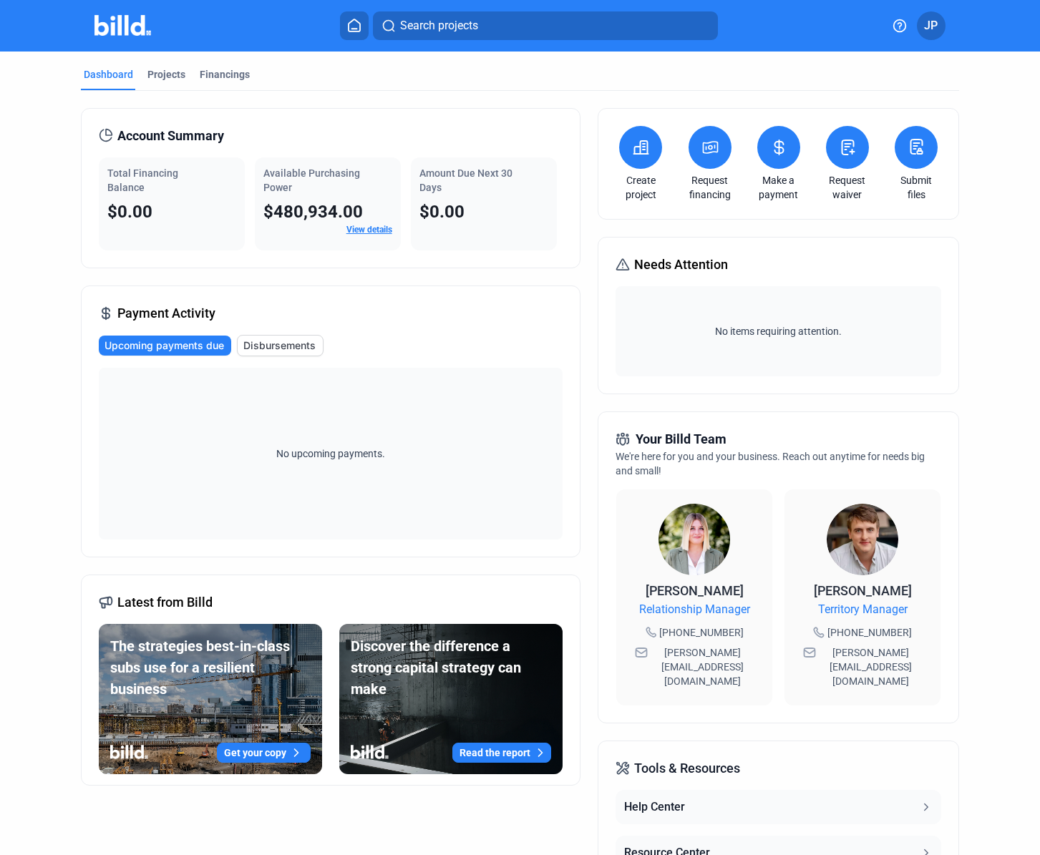
click at [944, 14] on profile-dropdown "JP" at bounding box center [931, 25] width 29 height 29
click at [937, 23] on span "JP" at bounding box center [931, 25] width 14 height 17
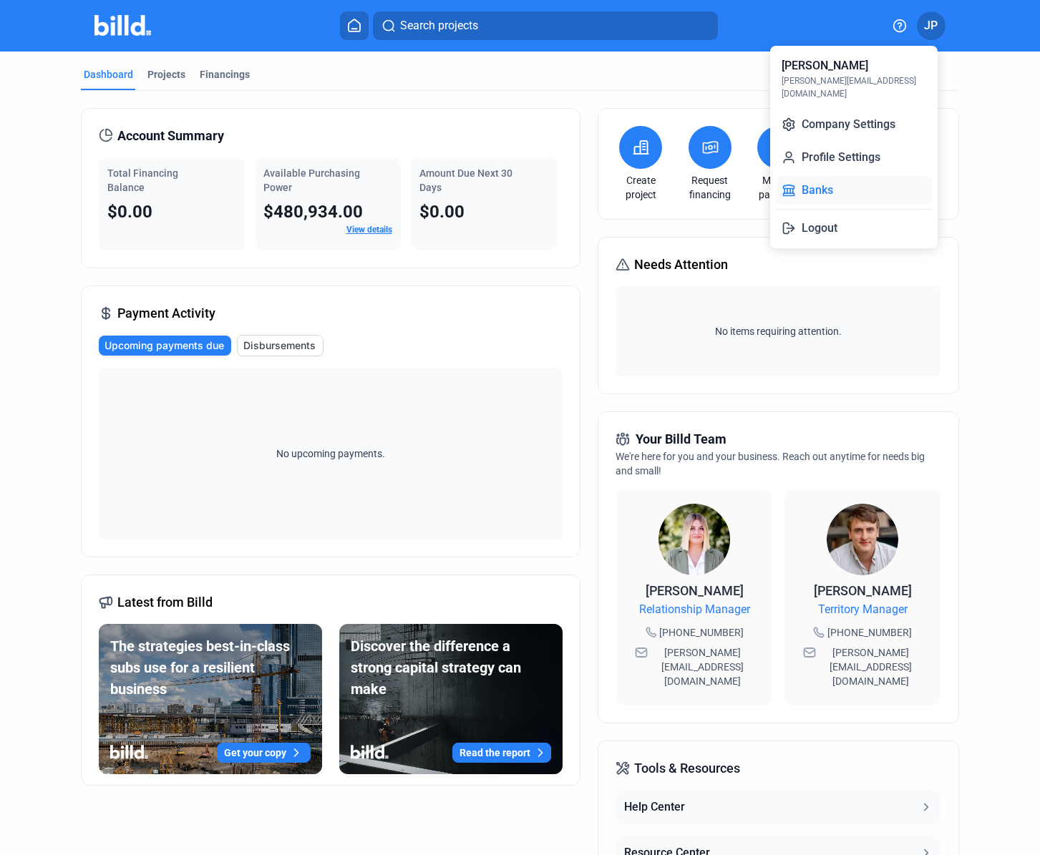
click at [820, 183] on button "Banks" at bounding box center [854, 190] width 156 height 29
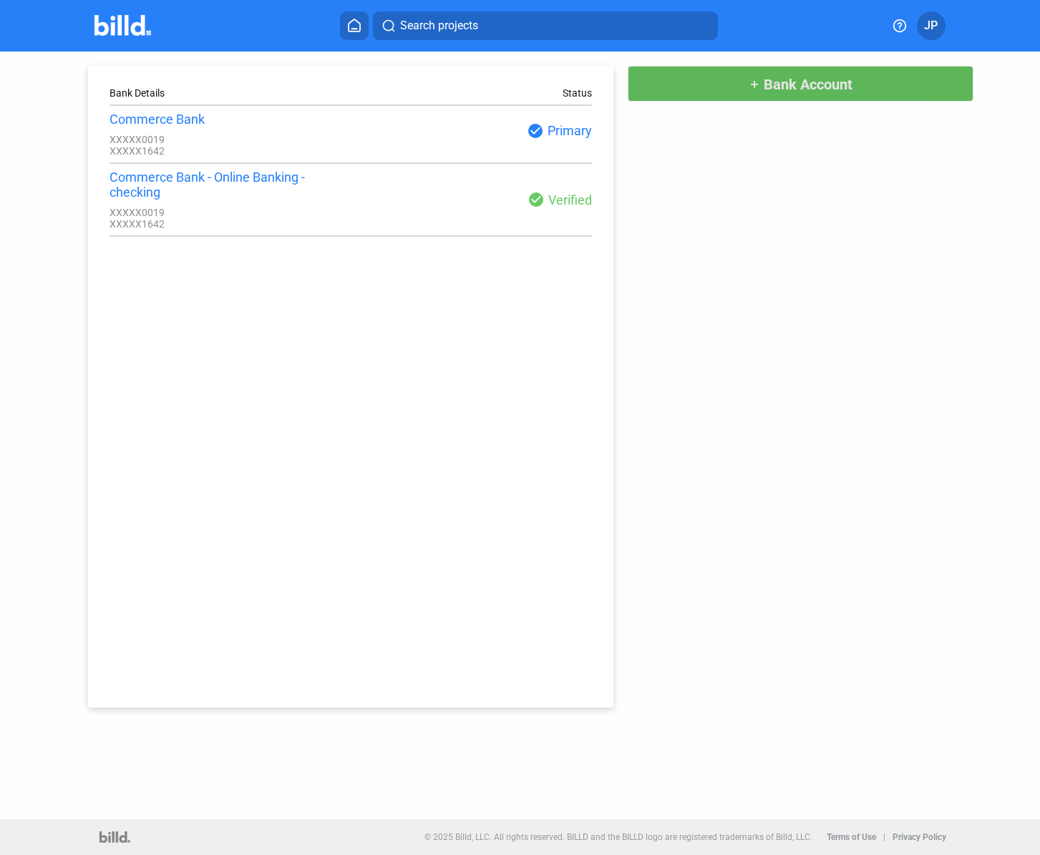
click at [676, 87] on button "add Bank Account" at bounding box center [801, 84] width 346 height 36
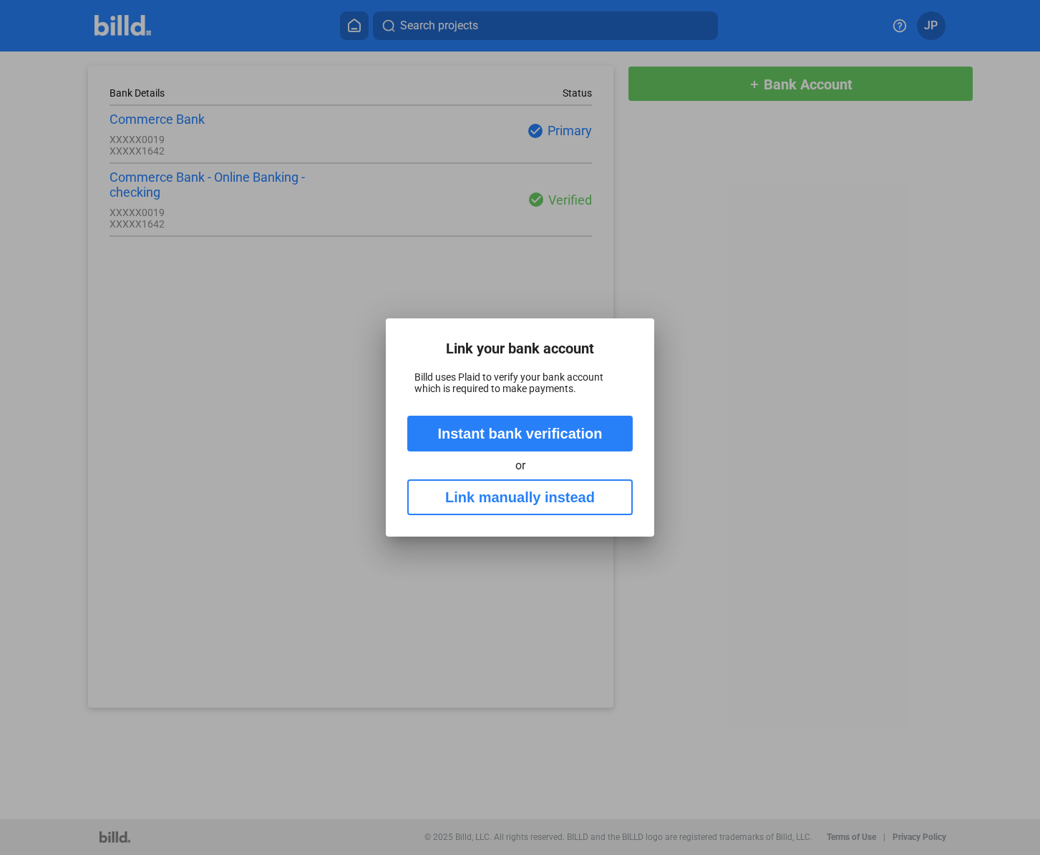
click at [513, 502] on button "Link manually instead" at bounding box center [519, 498] width 225 height 36
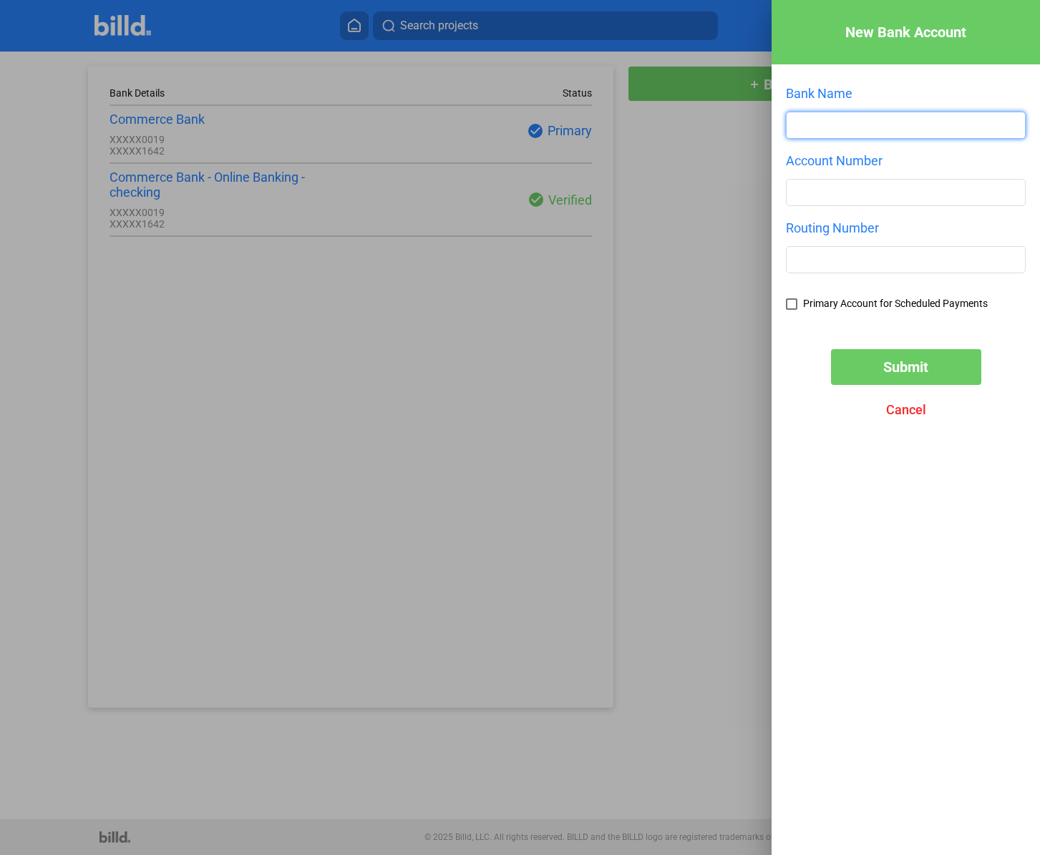
click at [857, 130] on input "text" at bounding box center [906, 125] width 238 height 26
type input "Commerce Bank"
type input "101000019"
click at [858, 259] on input "text" at bounding box center [906, 260] width 238 height 26
type input "2"
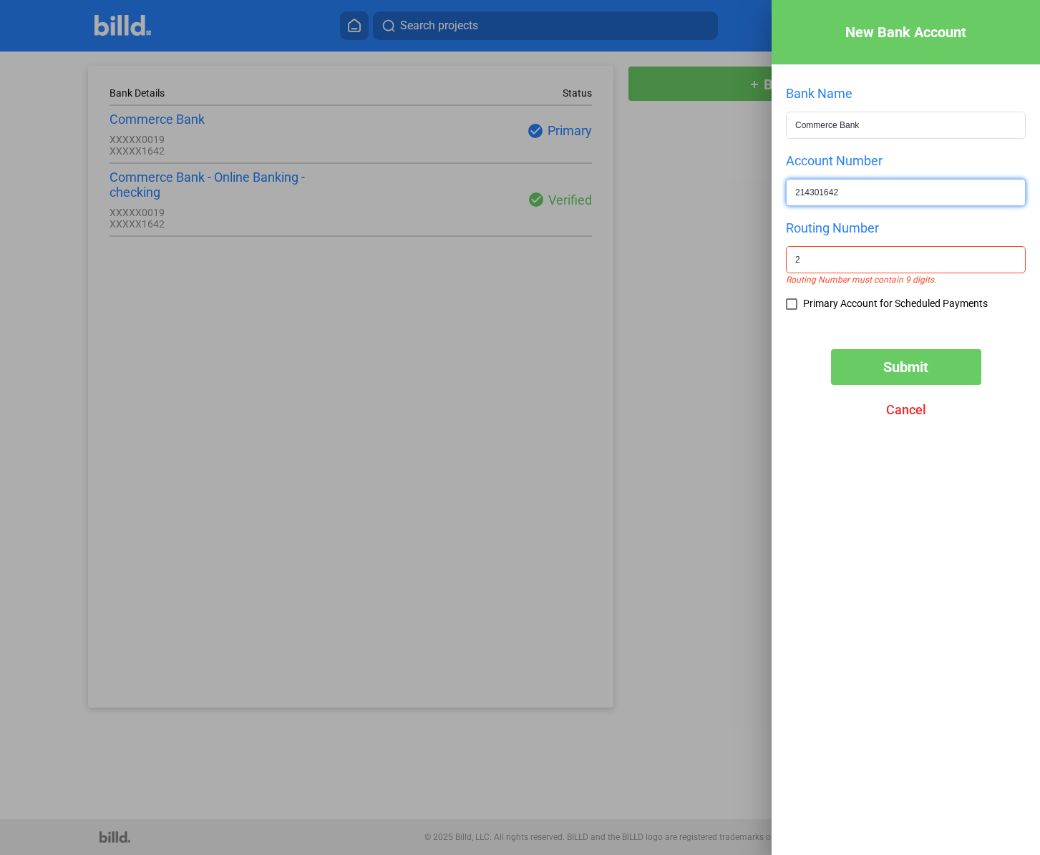
type input "214301642"
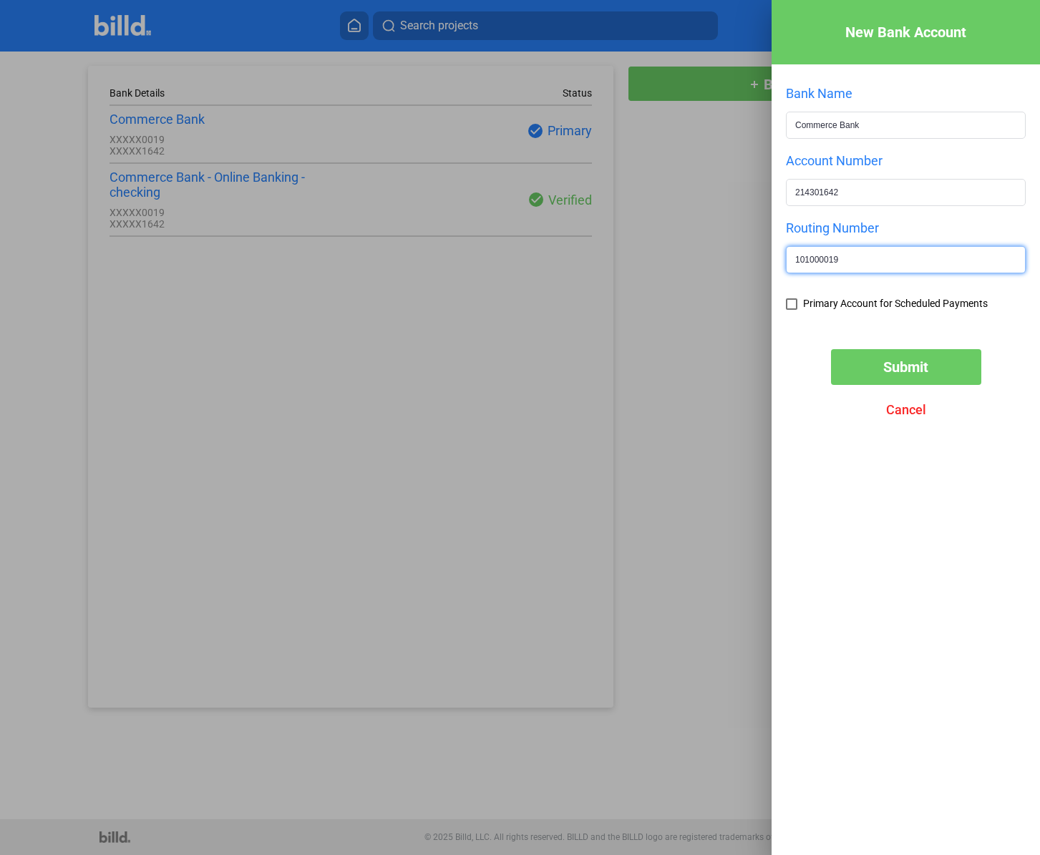
type input "101000019"
click at [795, 308] on span at bounding box center [791, 303] width 11 height 11
click at [0, 0] on input "Primary Account for Scheduled Payments" at bounding box center [0, 0] width 0 height 0
click at [915, 371] on span "Submit" at bounding box center [905, 367] width 45 height 17
